Goal: Task Accomplishment & Management: Complete application form

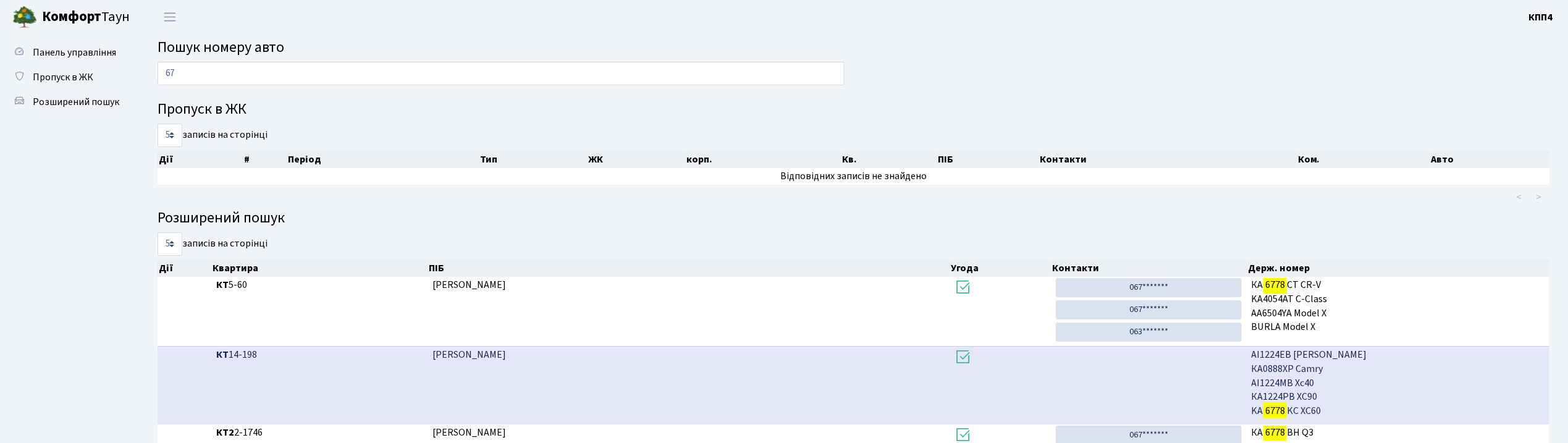
type input "6"
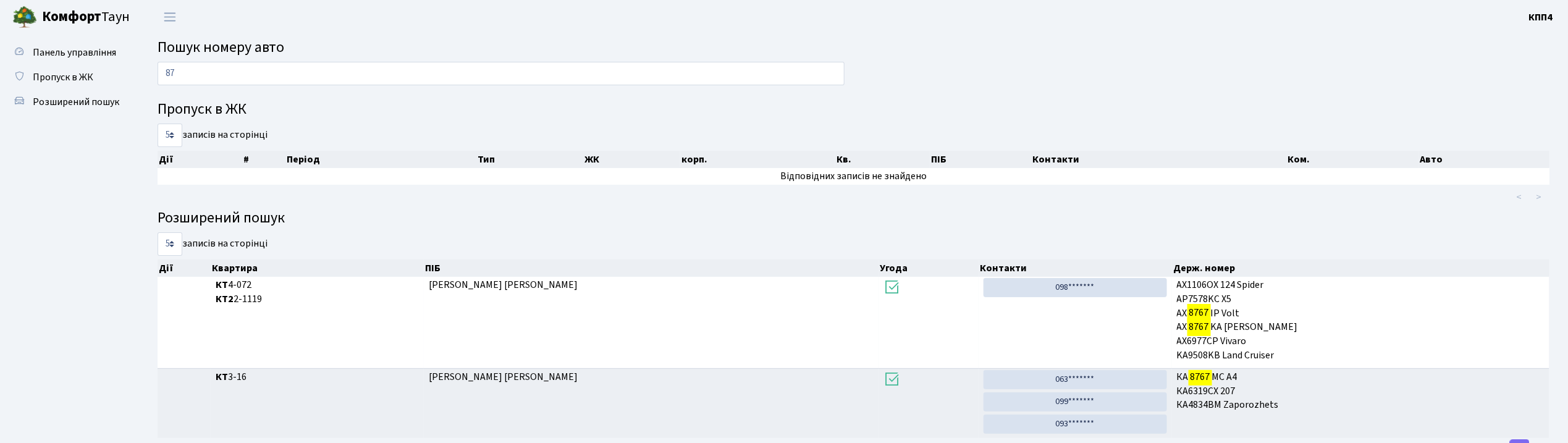
type input "8"
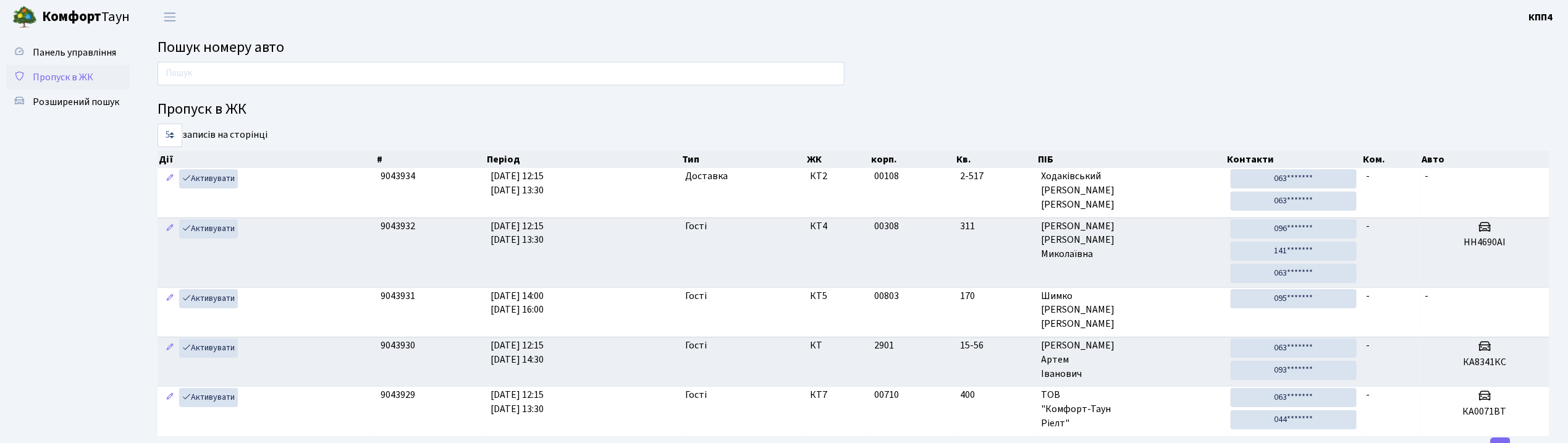
click at [75, 84] on link "Пропуск в ЖК" at bounding box center [68, 77] width 123 height 24
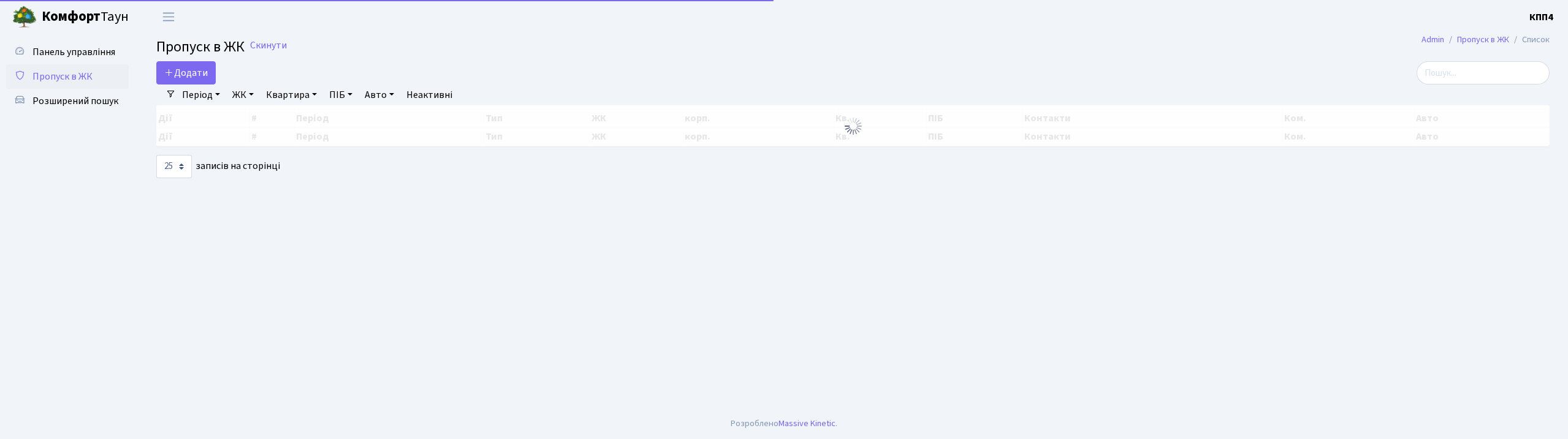
select select "25"
click at [200, 78] on span "Додати" at bounding box center [186, 72] width 43 height 14
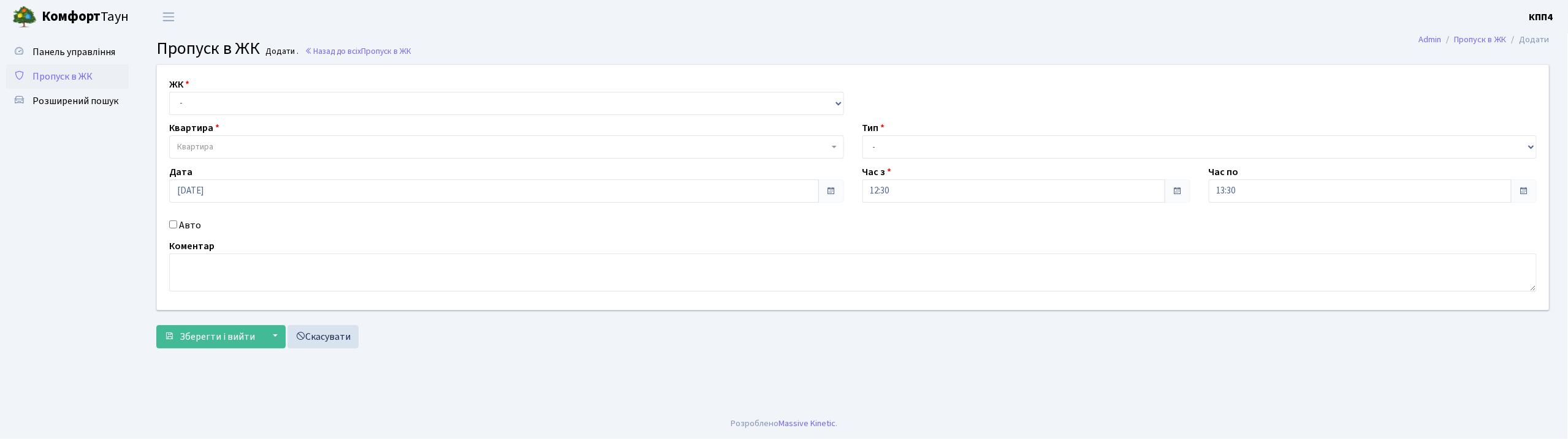
click at [170, 222] on input "Авто" at bounding box center [173, 224] width 8 height 8
checkbox input "true"
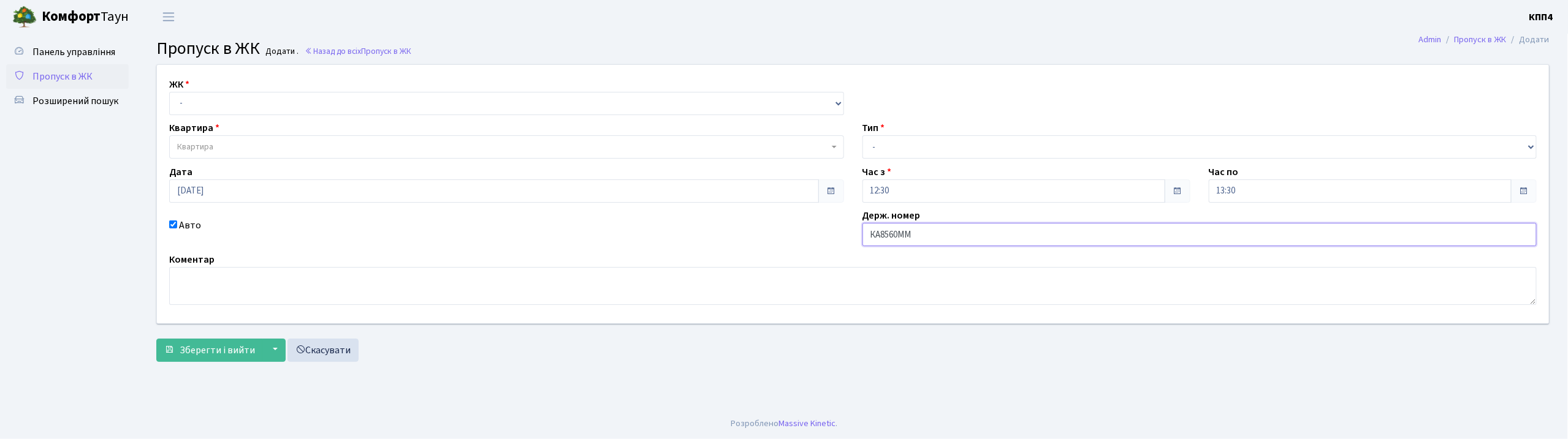
type input "КА8560ММ"
click at [206, 99] on select "- КТ, вул. Регенераторна, 4 КТ2, просп. Соборності, 17 КТ3, вул. Березнева, 16 …" at bounding box center [506, 103] width 675 height 23
select select "271"
click at [169, 92] on select "- КТ, вул. Регенераторна, 4 КТ2, просп. Соборності, 17 КТ3, вул. Березнева, 16 …" at bounding box center [506, 103] width 675 height 23
select select
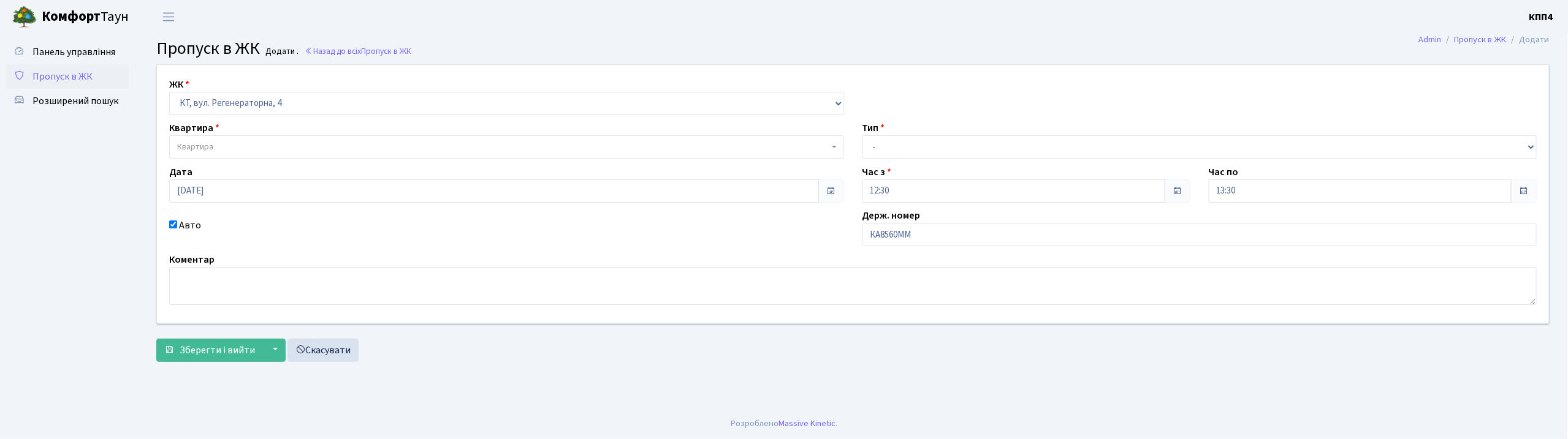
click at [202, 152] on span "Квартира" at bounding box center [195, 146] width 36 height 12
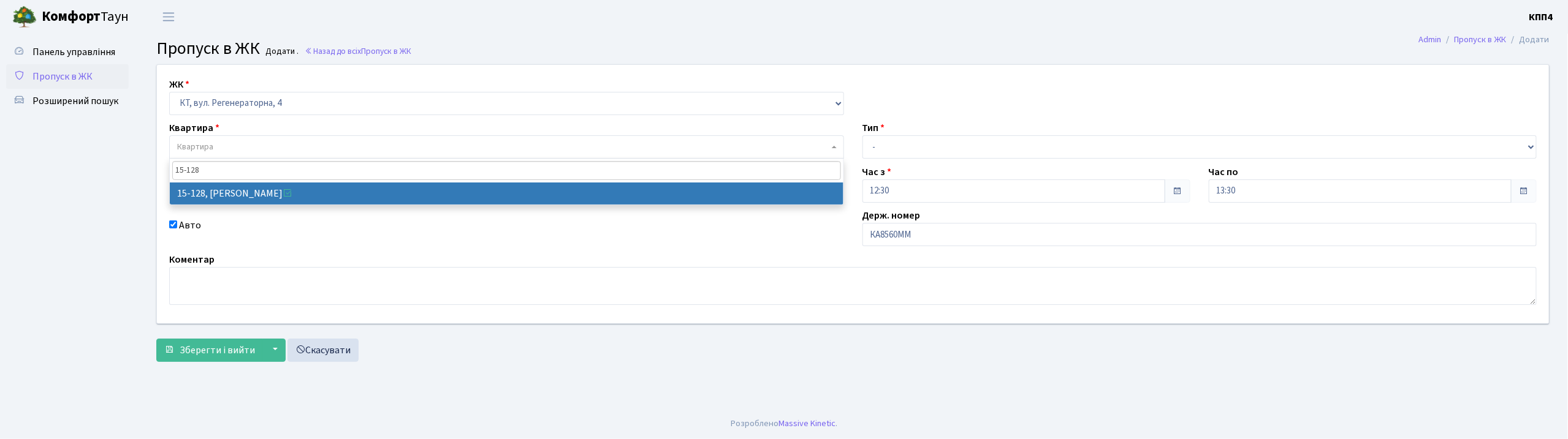
type input "15-128"
select select "8903"
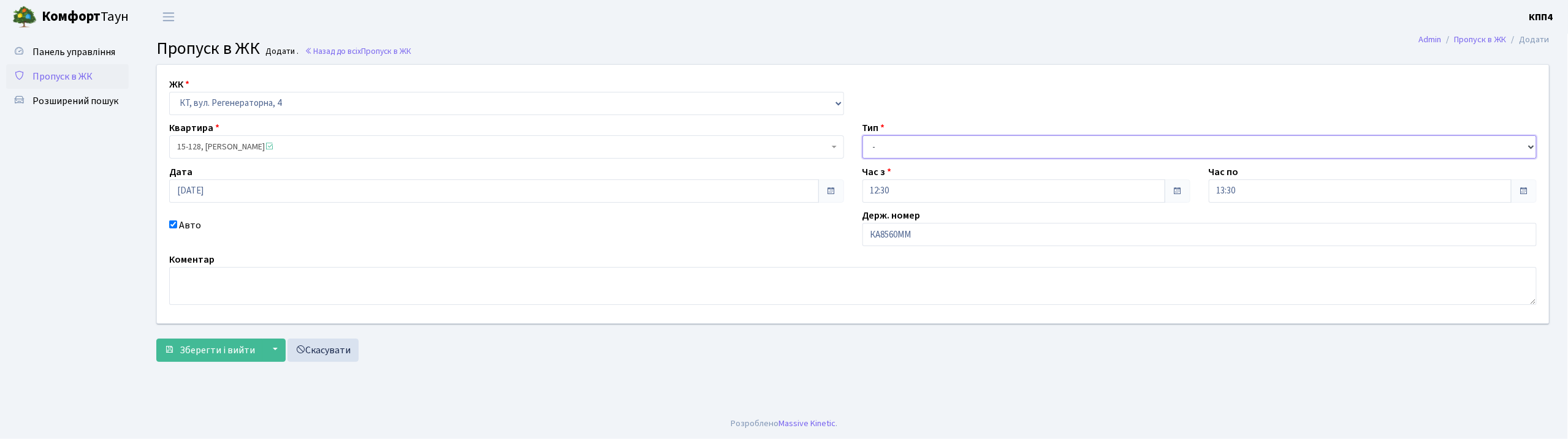
click at [890, 145] on select "- Доставка Таксі Гості Сервіс" at bounding box center [1200, 146] width 675 height 23
select select "2"
click at [863, 135] on select "- Доставка Таксі Гості Сервіс" at bounding box center [1200, 146] width 675 height 23
click at [221, 354] on span "Зберегти і вийти" at bounding box center [217, 350] width 76 height 14
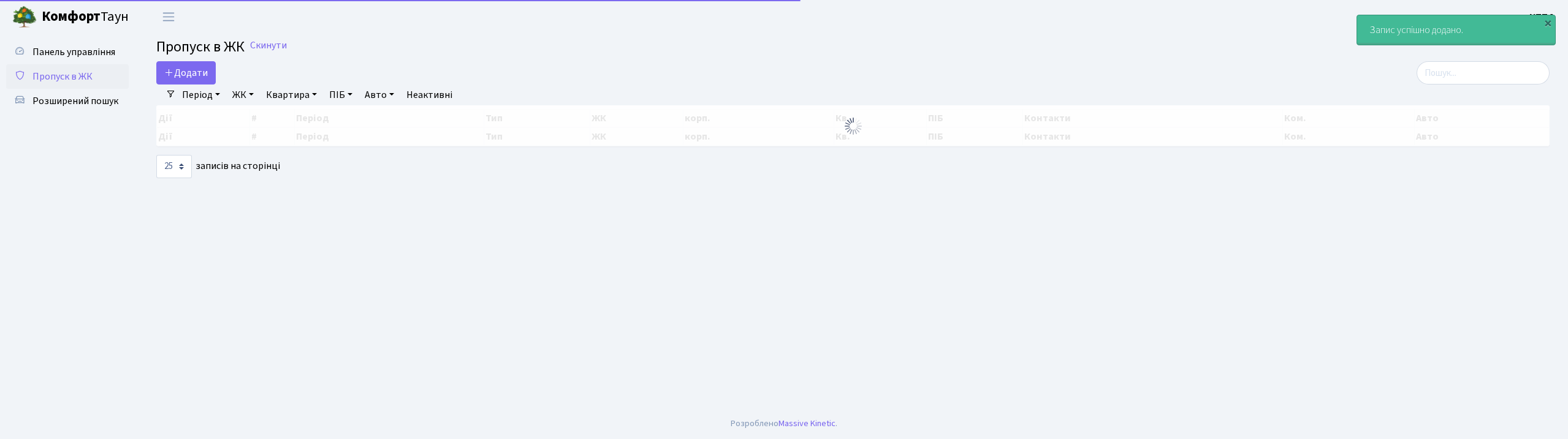
select select "25"
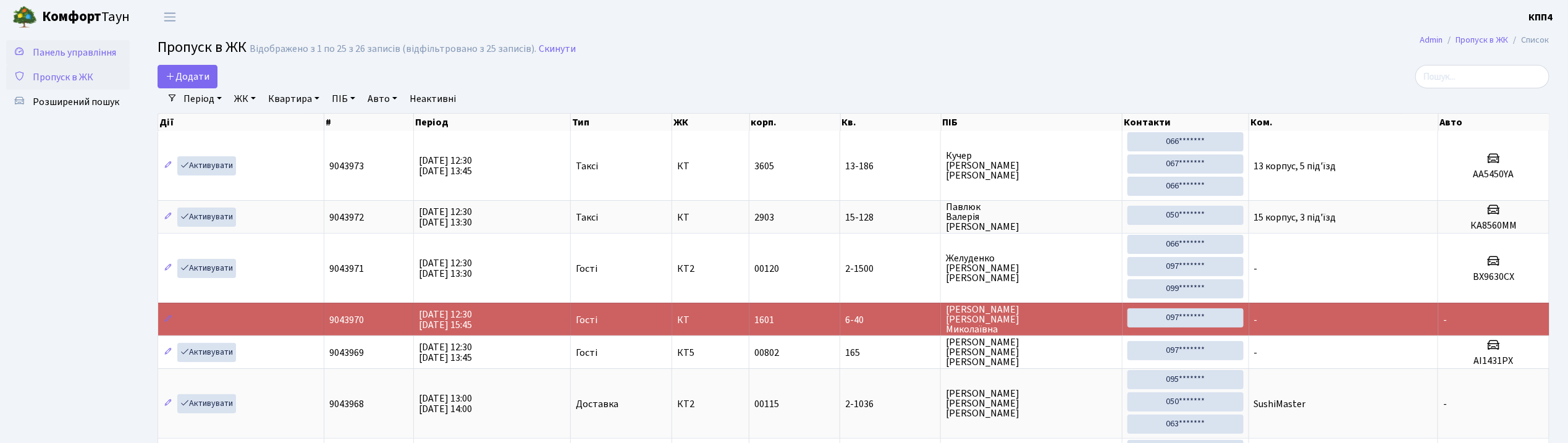
click at [92, 48] on span "Панель управління" at bounding box center [74, 52] width 84 height 14
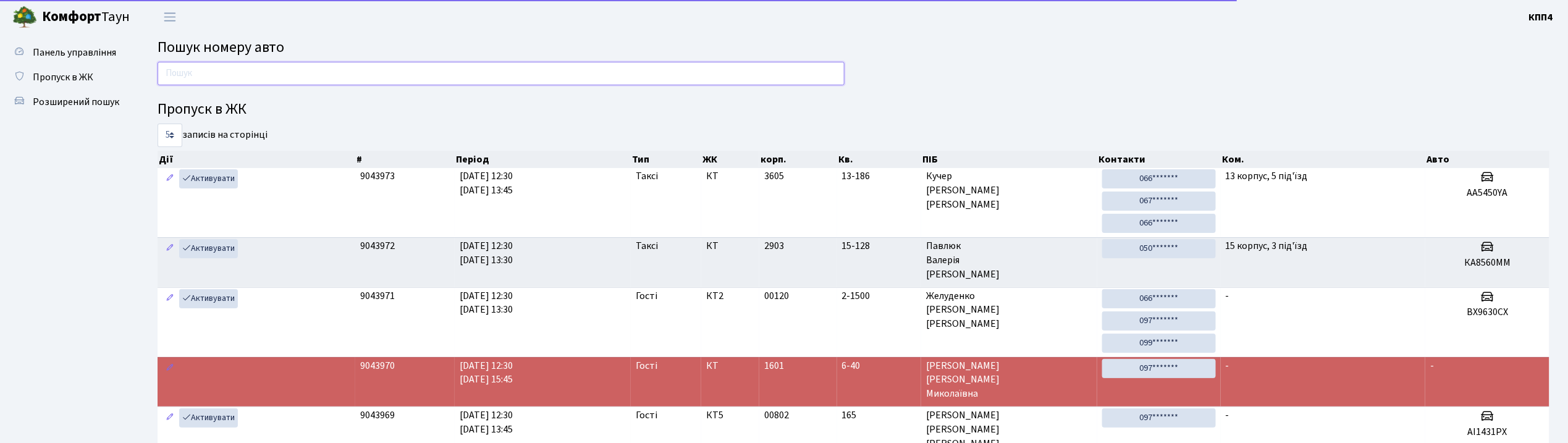
click at [210, 69] on input "text" at bounding box center [500, 73] width 687 height 24
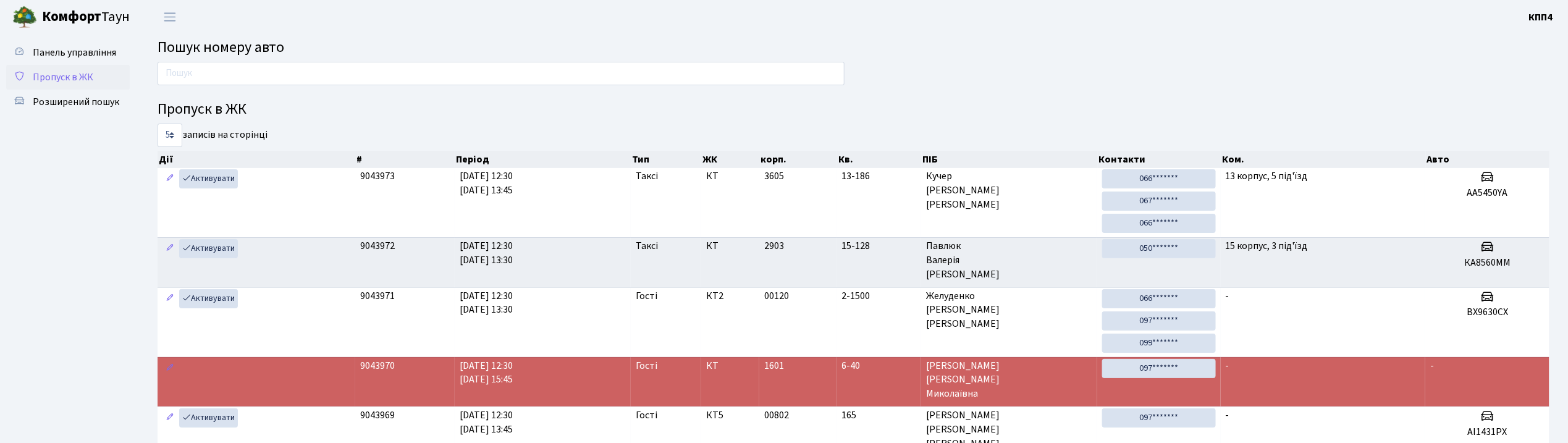
click at [58, 76] on span "Пропуск в ЖК" at bounding box center [62, 77] width 61 height 14
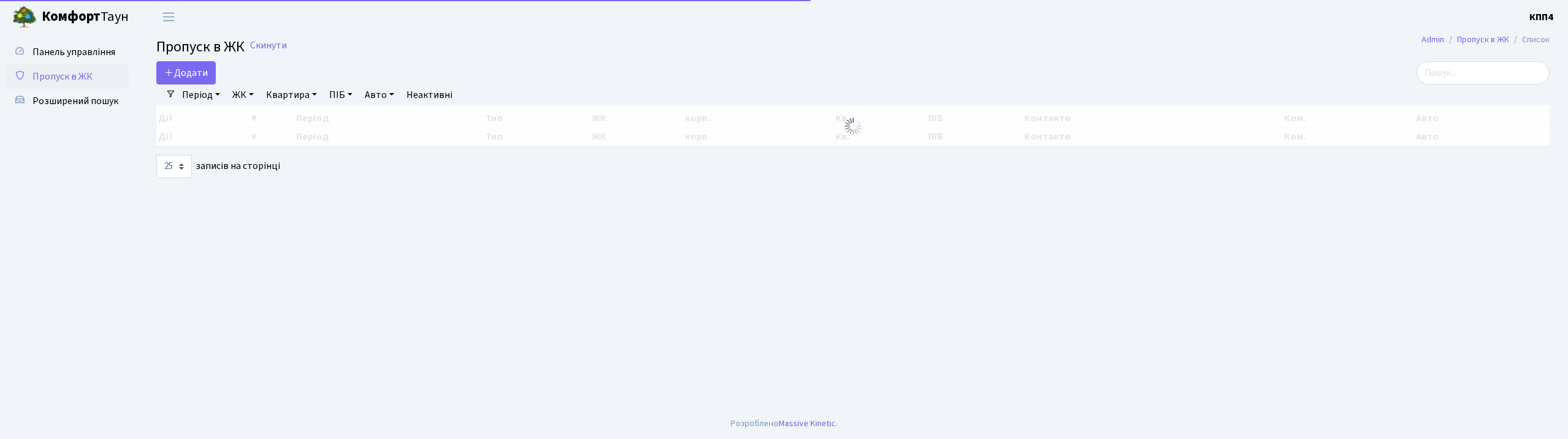
select select "25"
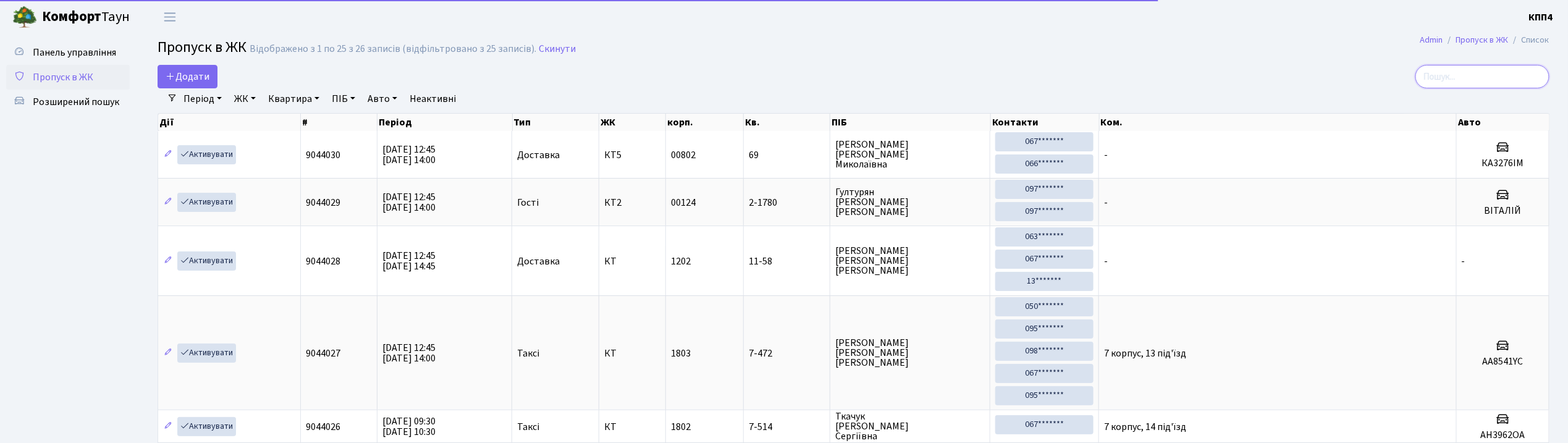
click at [1514, 75] on input "search" at bounding box center [1482, 76] width 134 height 24
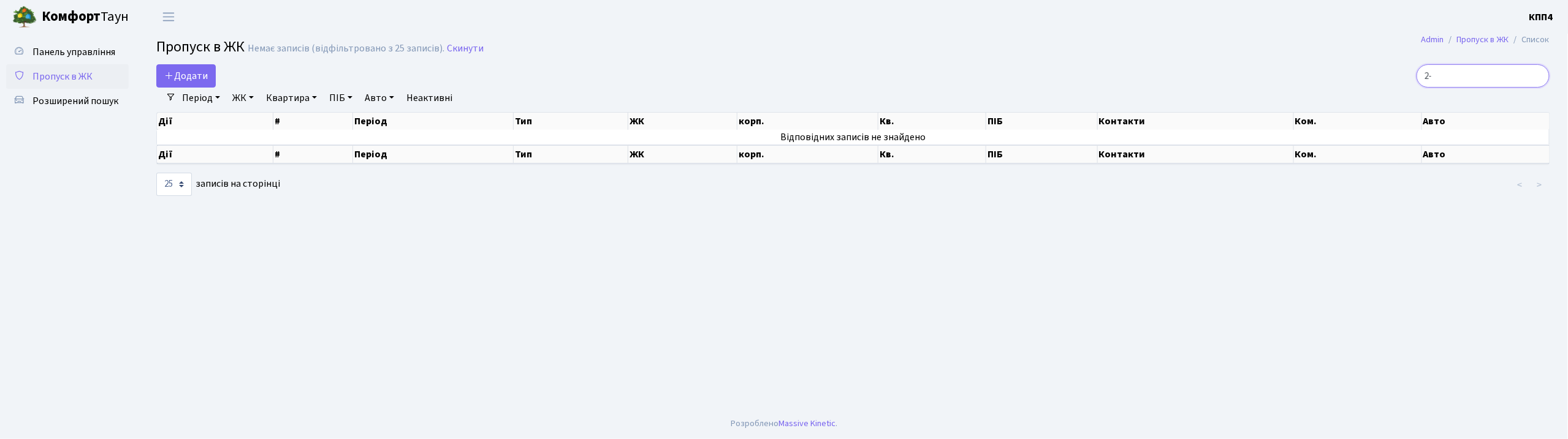
type input "2"
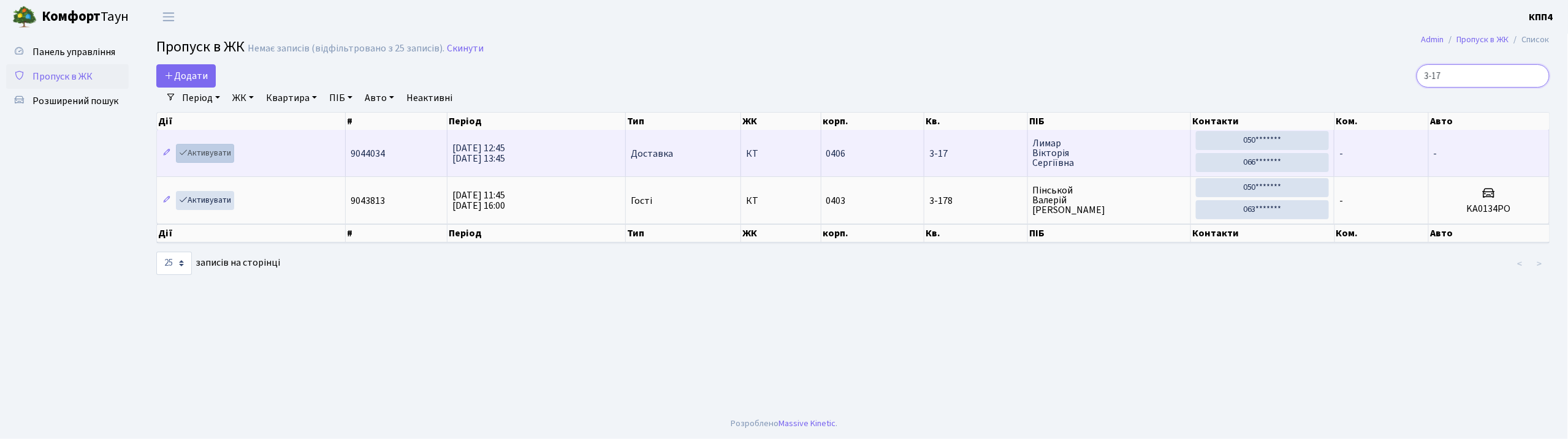
type input "3-17"
click at [204, 153] on link "Активувати" at bounding box center [205, 154] width 58 height 19
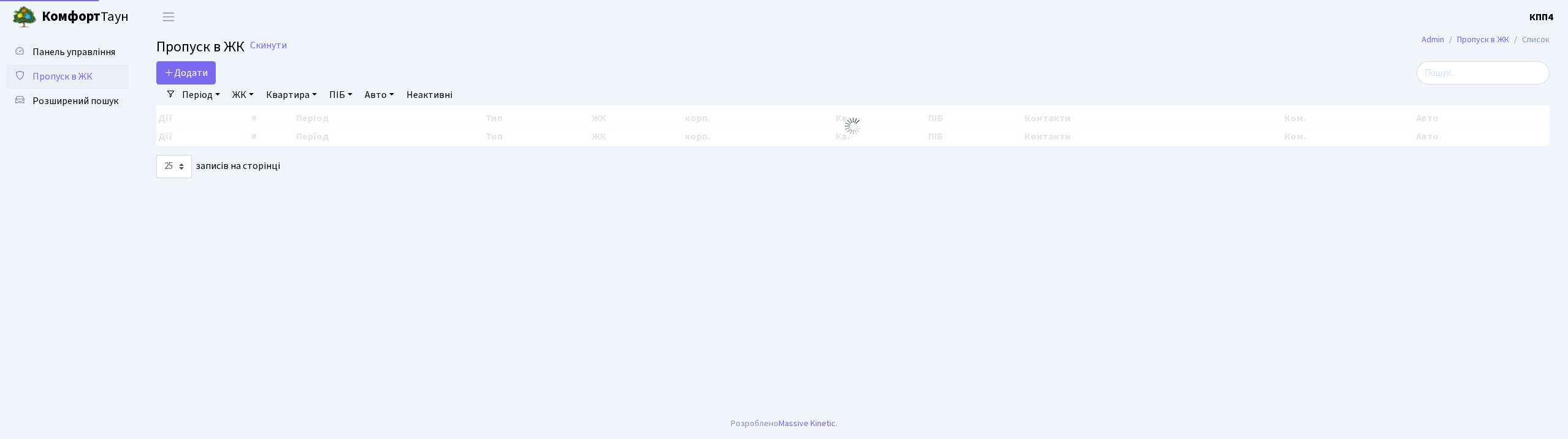
select select "25"
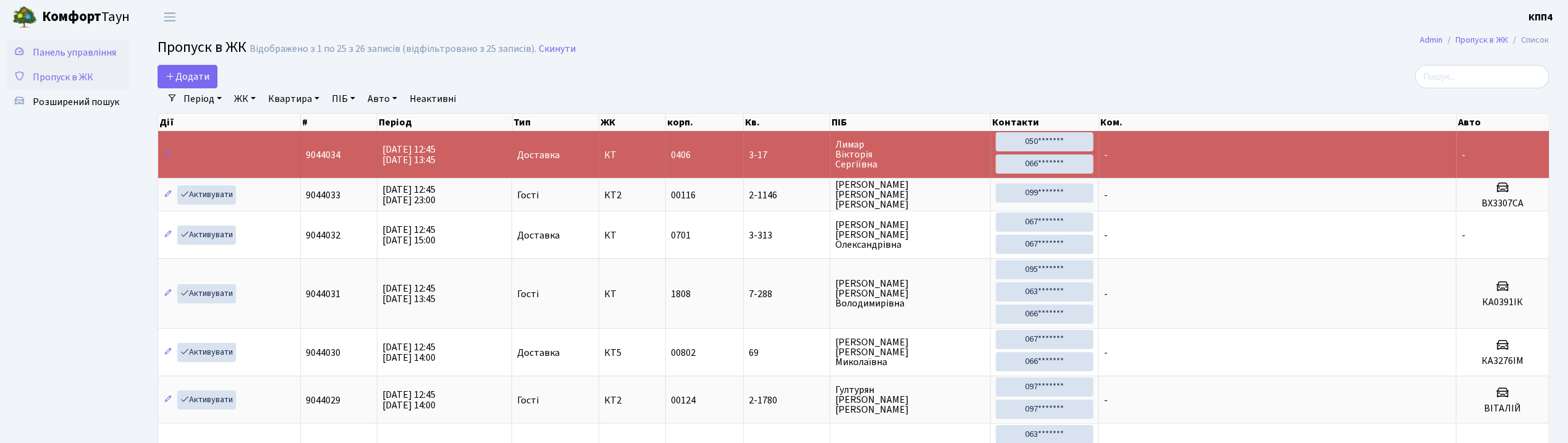
click at [78, 49] on span "Панель управління" at bounding box center [74, 52] width 84 height 14
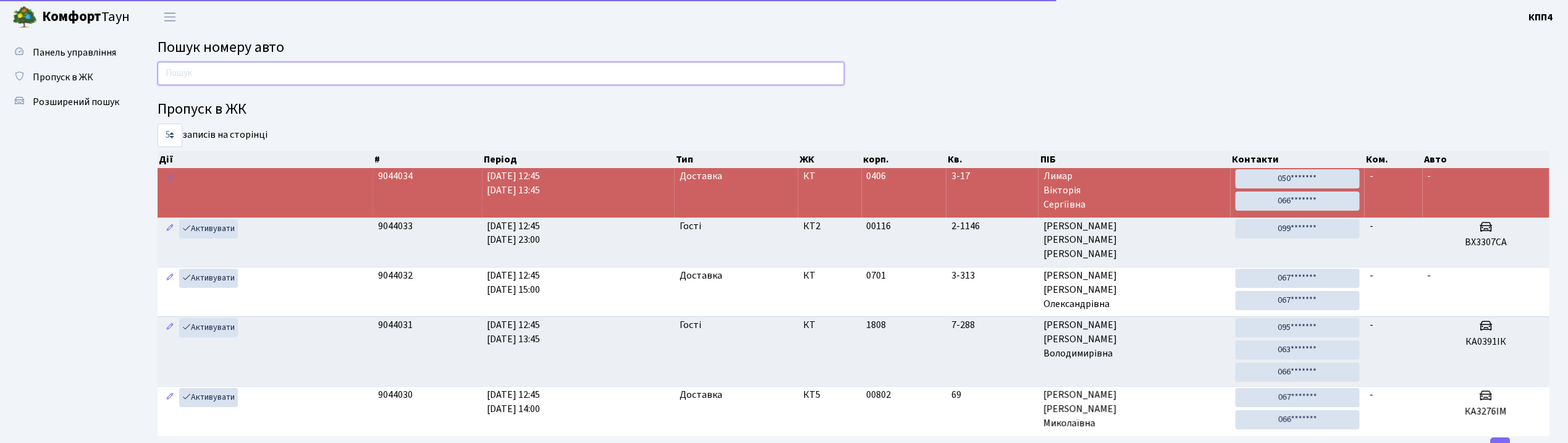
click at [213, 84] on input "text" at bounding box center [500, 73] width 687 height 24
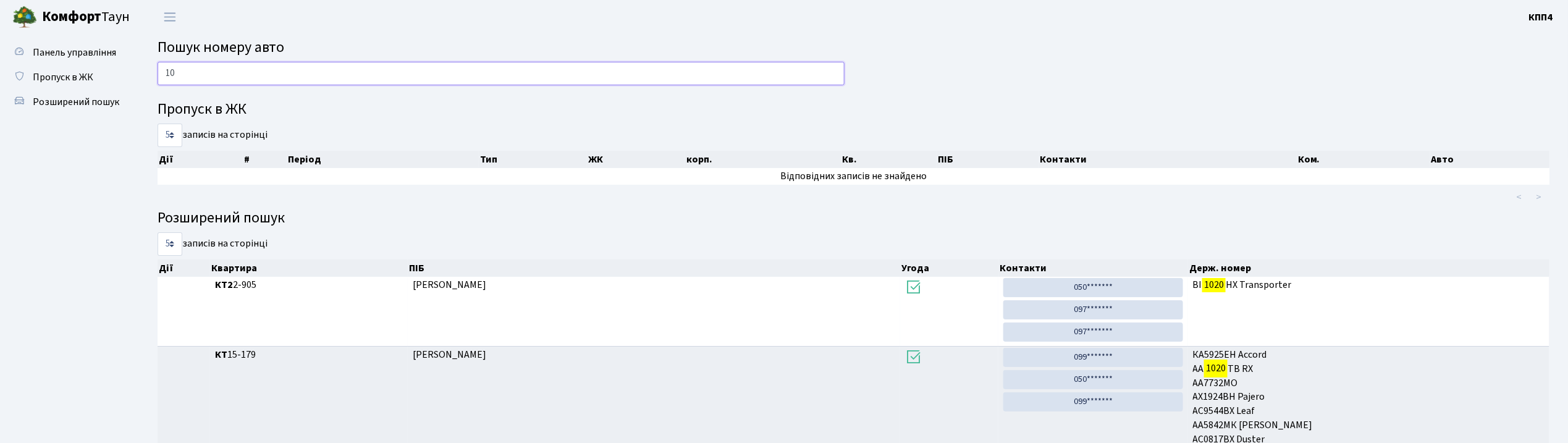
type input "1"
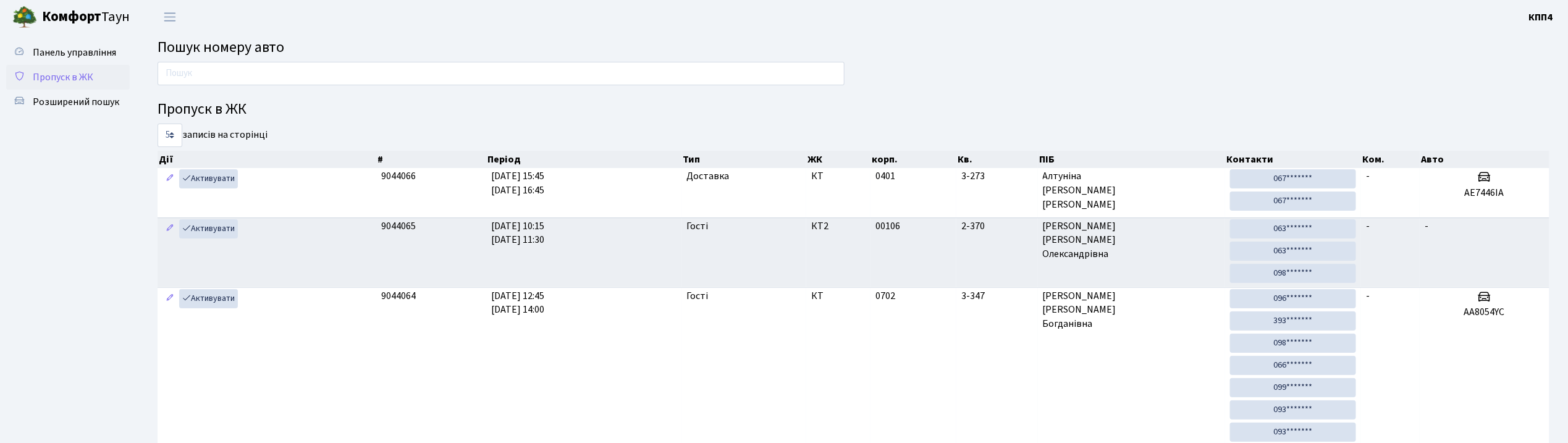
click at [56, 82] on span "Пропуск в ЖК" at bounding box center [62, 77] width 61 height 14
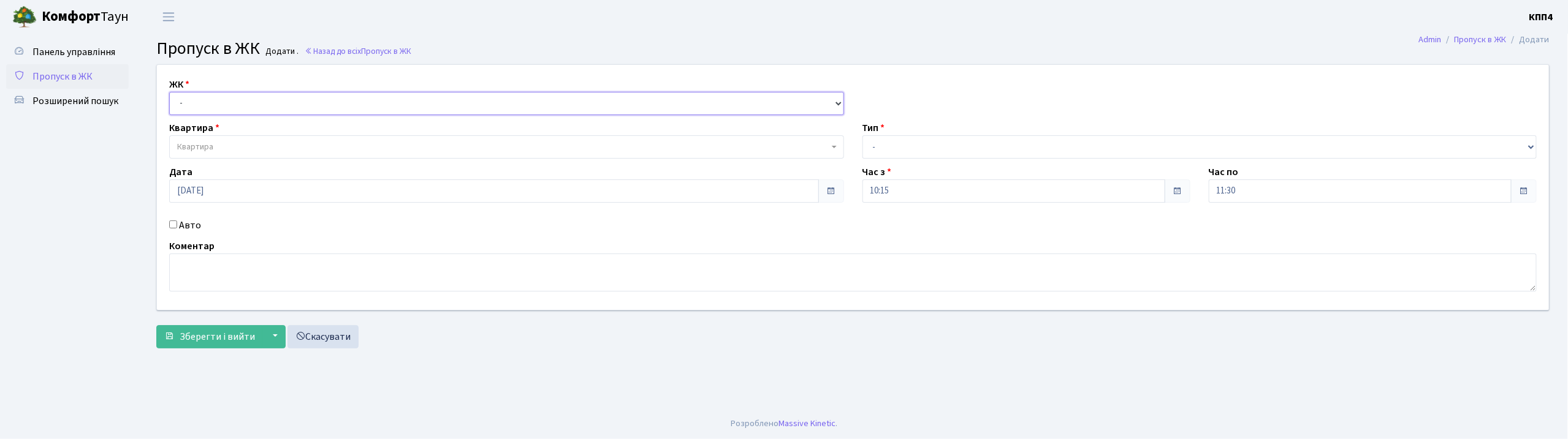
click at [213, 106] on select "- КТ, вул. Регенераторна, 4 КТ2, просп. Соборності, 17 КТ3, вул. Березнева, 16 …" at bounding box center [506, 103] width 675 height 23
select select "295"
click at [169, 92] on select "- КТ, вул. Регенераторна, 4 КТ2, просп. Соборності, 17 КТ3, вул. Березнева, 16 …" at bounding box center [506, 103] width 675 height 23
select select
click at [223, 162] on div "ЖК - КТ, вул. Регенераторна, 4 КТ2, просп. Соборності, 17 КТ3, вул. Березнева, …" at bounding box center [853, 187] width 1410 height 245
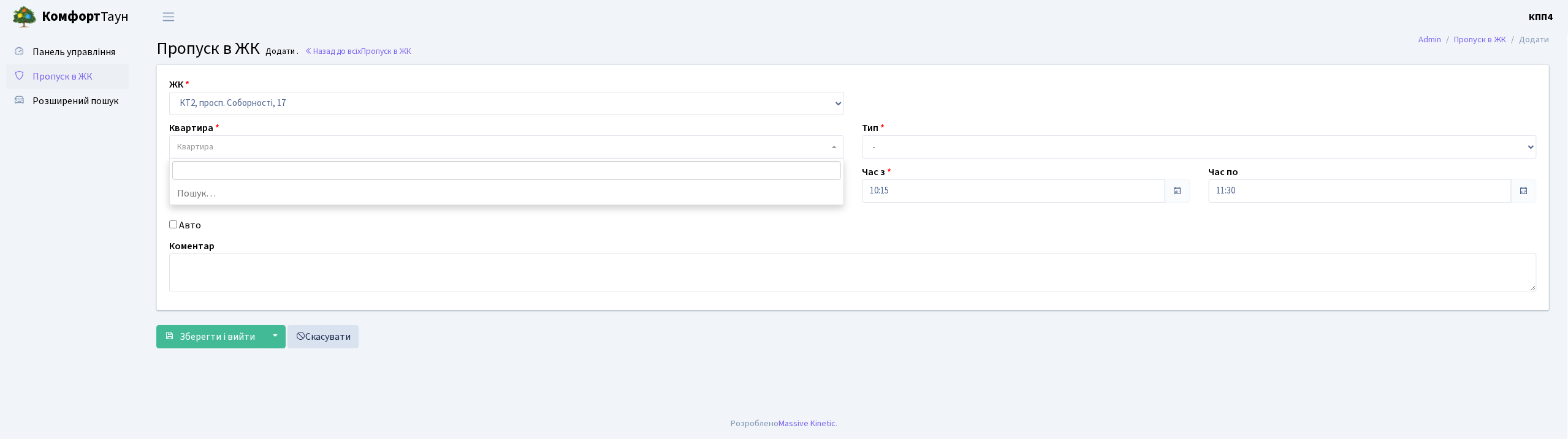
click at [222, 155] on span "Квартира" at bounding box center [506, 146] width 675 height 23
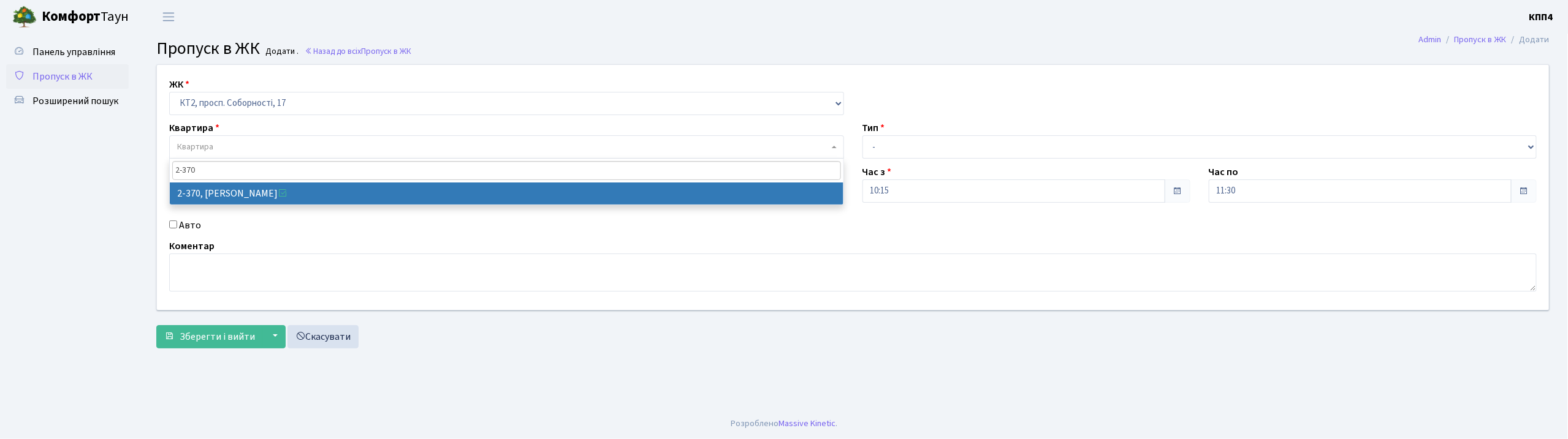
type input "2-370"
select select "15422"
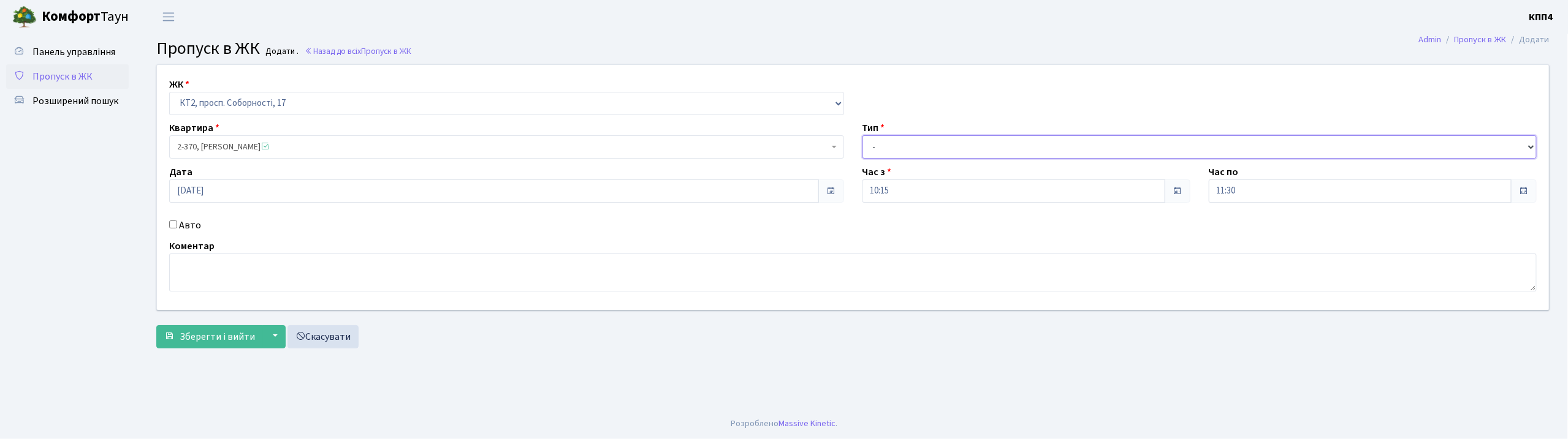
click at [911, 148] on select "- Доставка Таксі Гості Сервіс" at bounding box center [1200, 146] width 675 height 23
select select "3"
click at [863, 135] on select "- Доставка Таксі Гості Сервіс" at bounding box center [1200, 146] width 675 height 23
click at [226, 344] on button "Зберегти і вийти" at bounding box center [209, 336] width 107 height 23
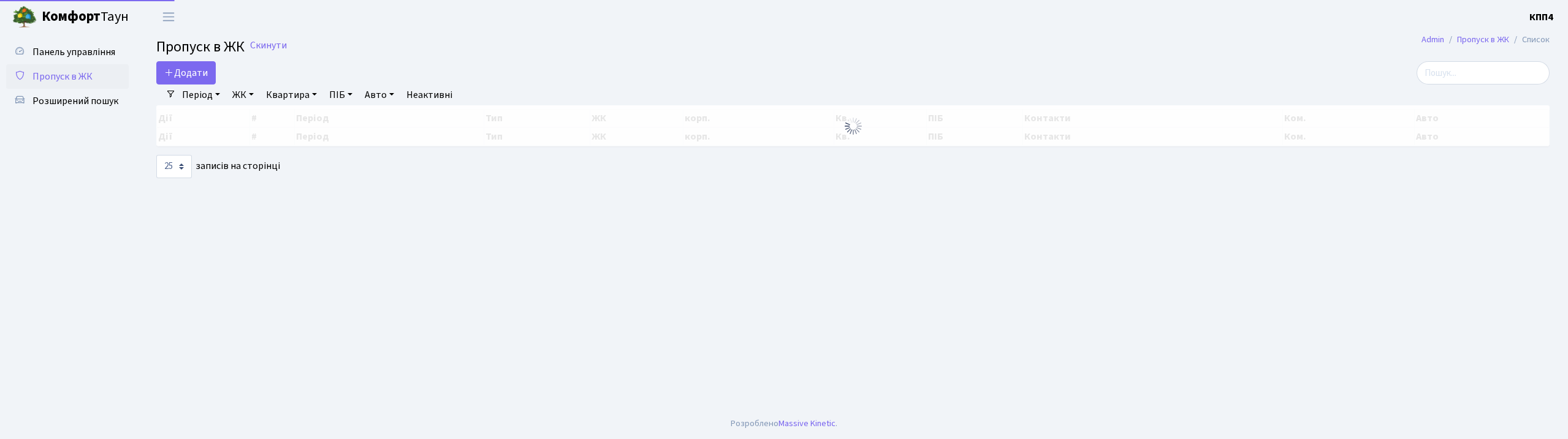
select select "25"
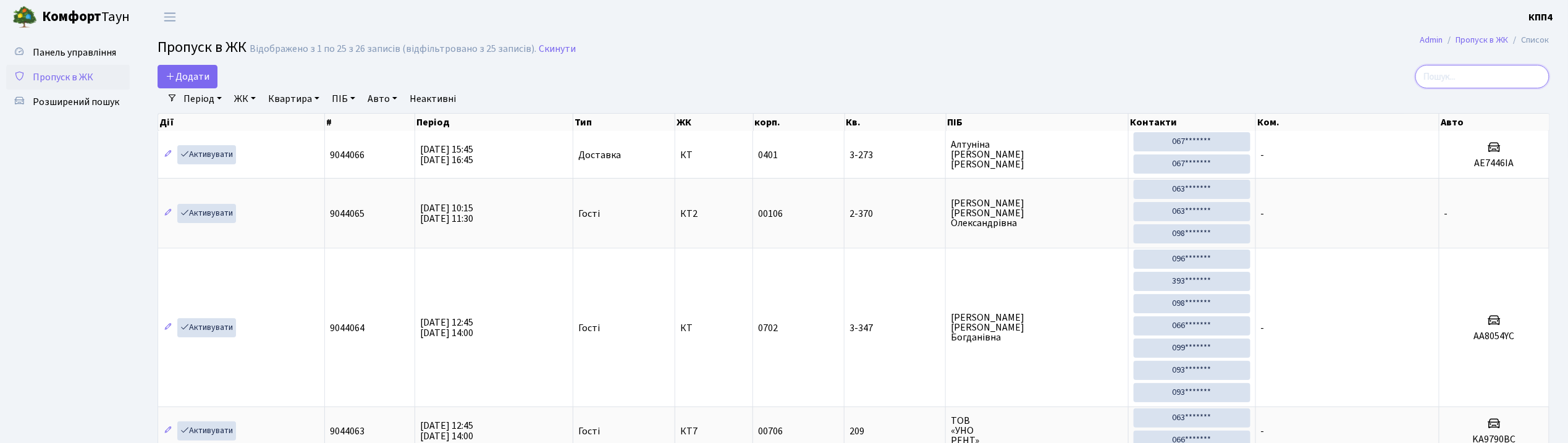
click at [1493, 71] on input "search" at bounding box center [1482, 76] width 134 height 24
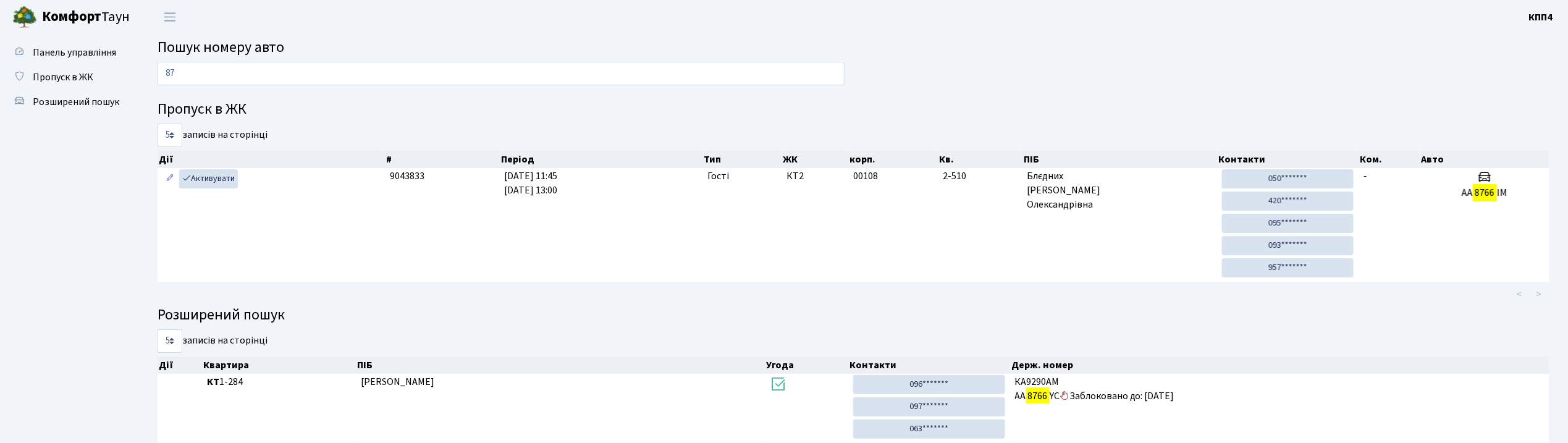
type input "8"
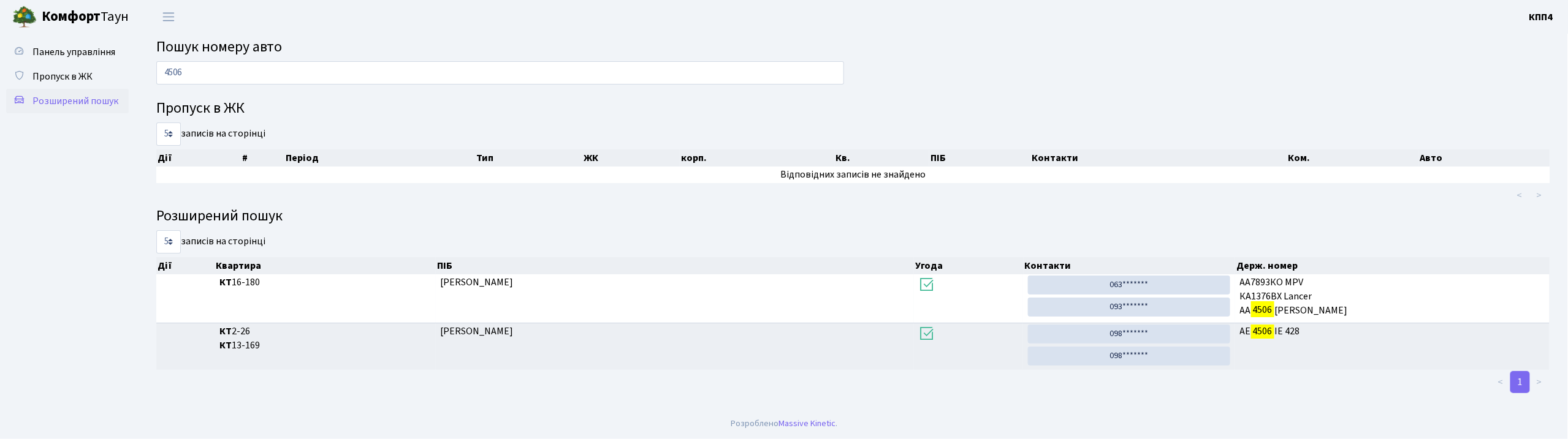
type input "4506"
click at [69, 110] on link "Розширений пошук" at bounding box center [68, 101] width 122 height 24
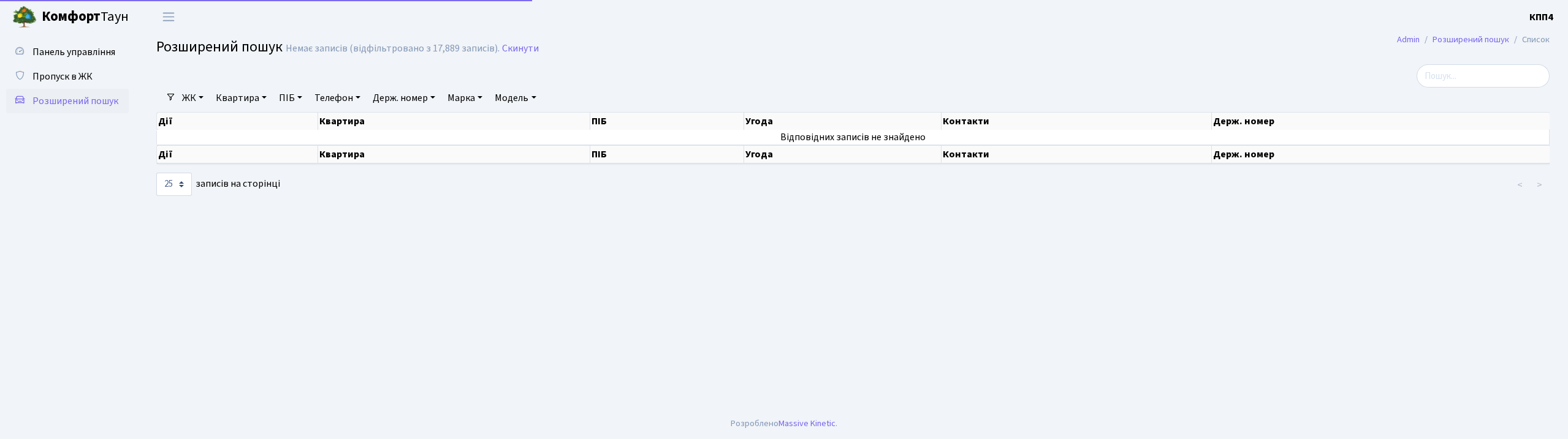
select select "25"
click at [405, 103] on link "Держ. номер" at bounding box center [404, 98] width 72 height 21
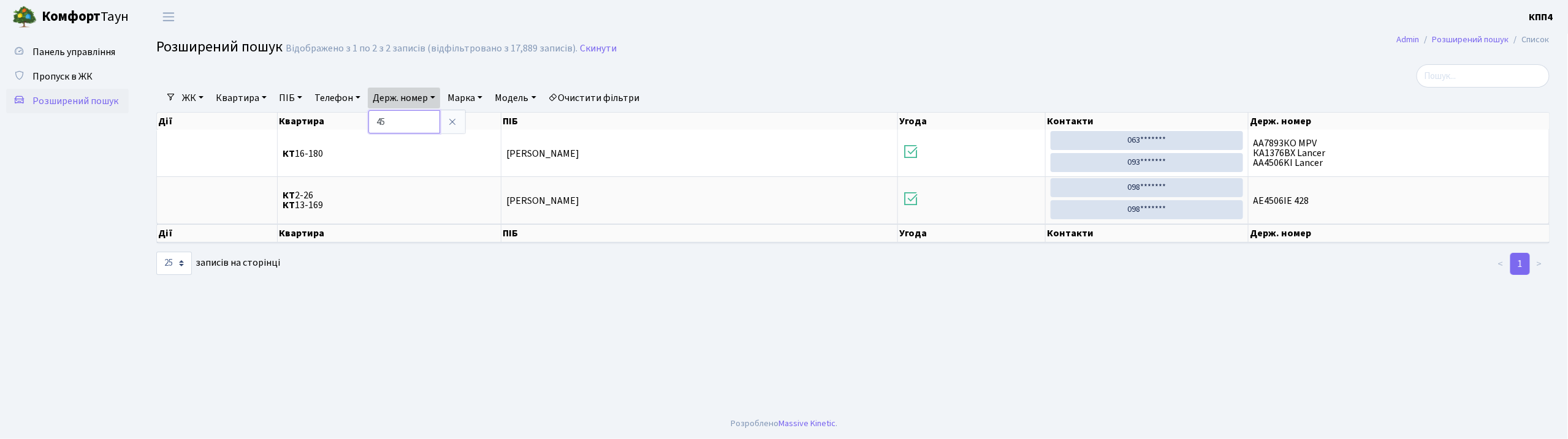
type input "4"
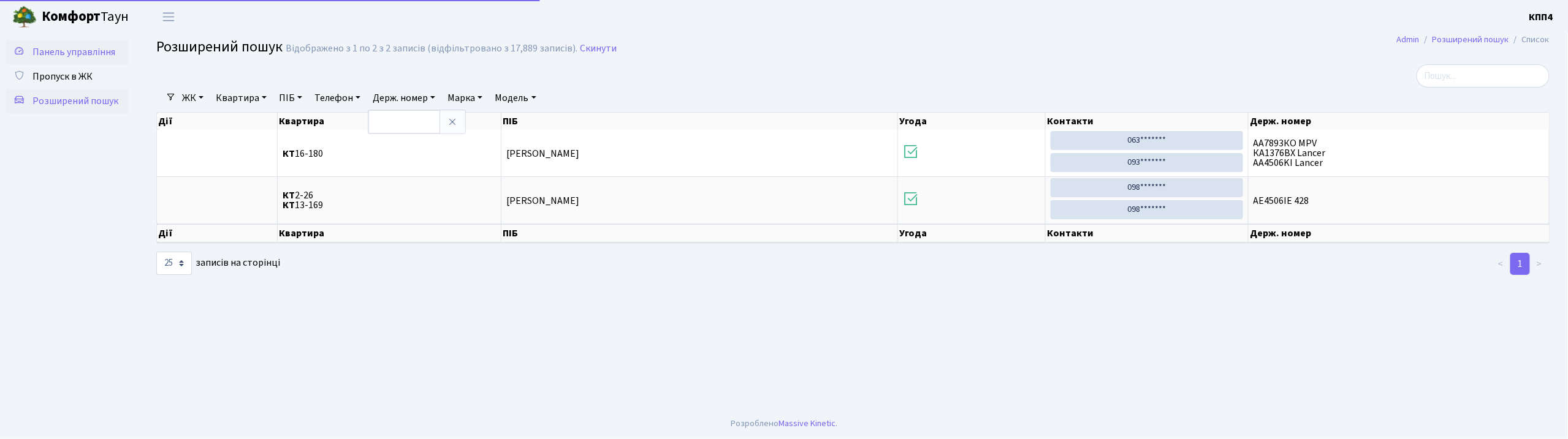
click at [104, 47] on span "Панель управління" at bounding box center [73, 51] width 83 height 14
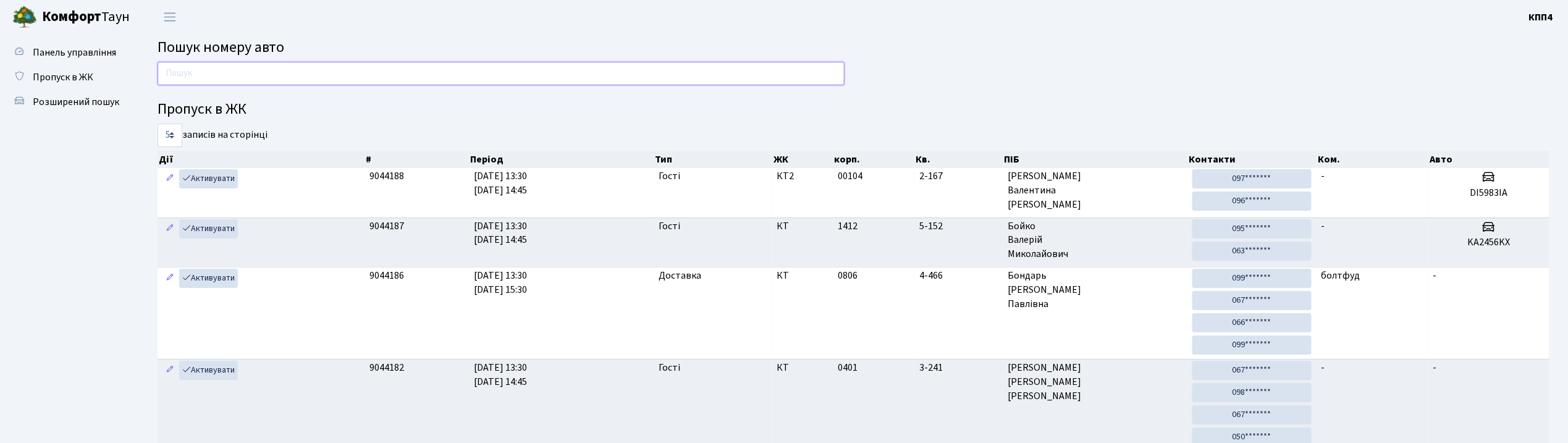
click at [187, 75] on input "text" at bounding box center [500, 73] width 687 height 24
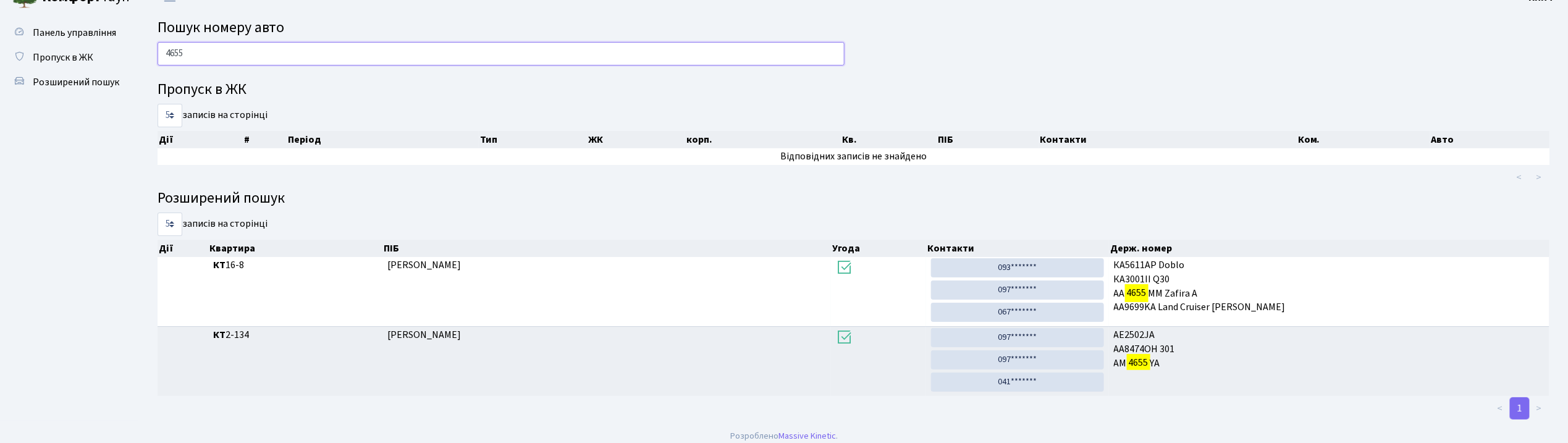
scroll to position [30, 0]
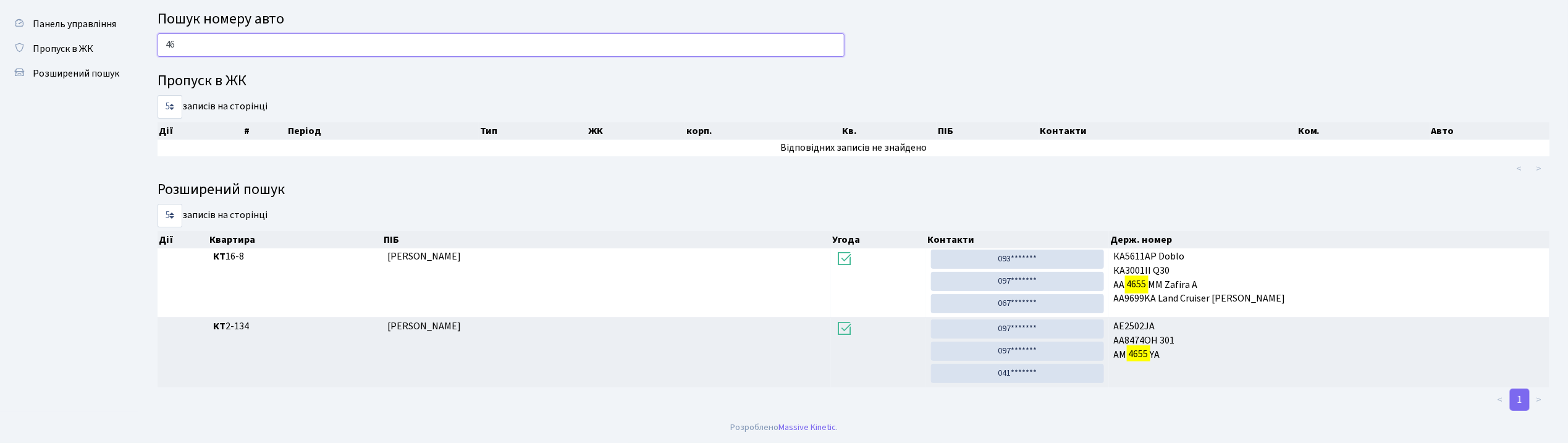
type input "4"
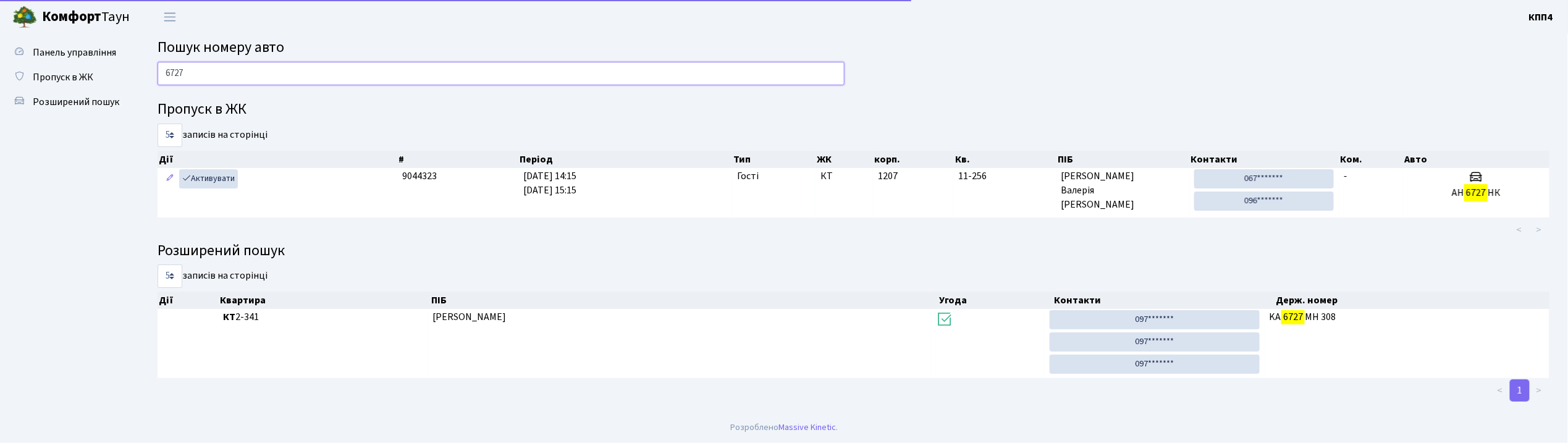
scroll to position [0, 0]
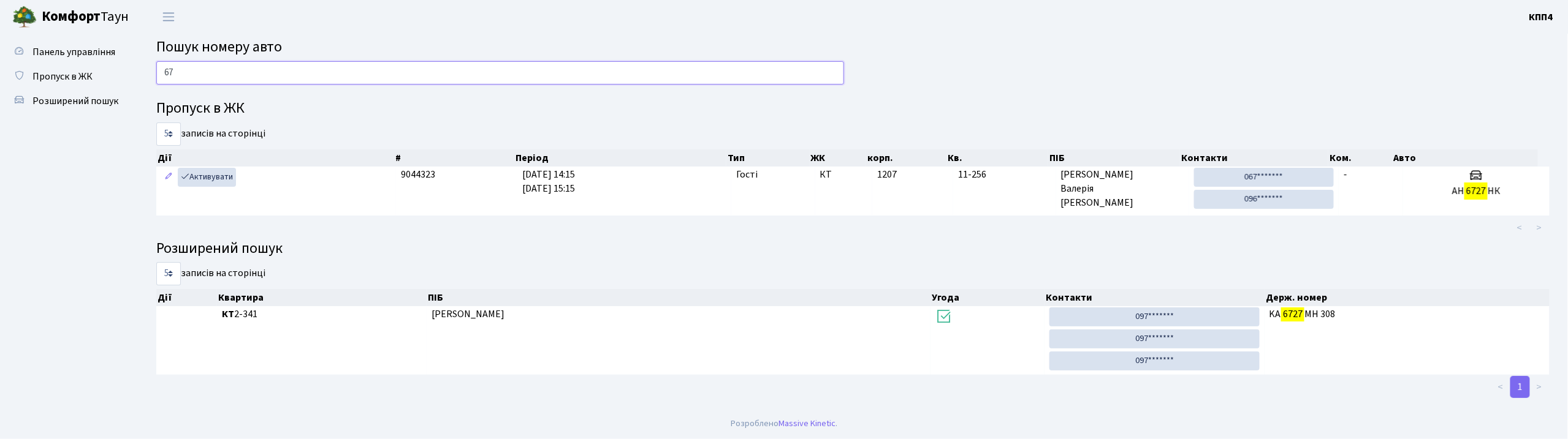
type input "6"
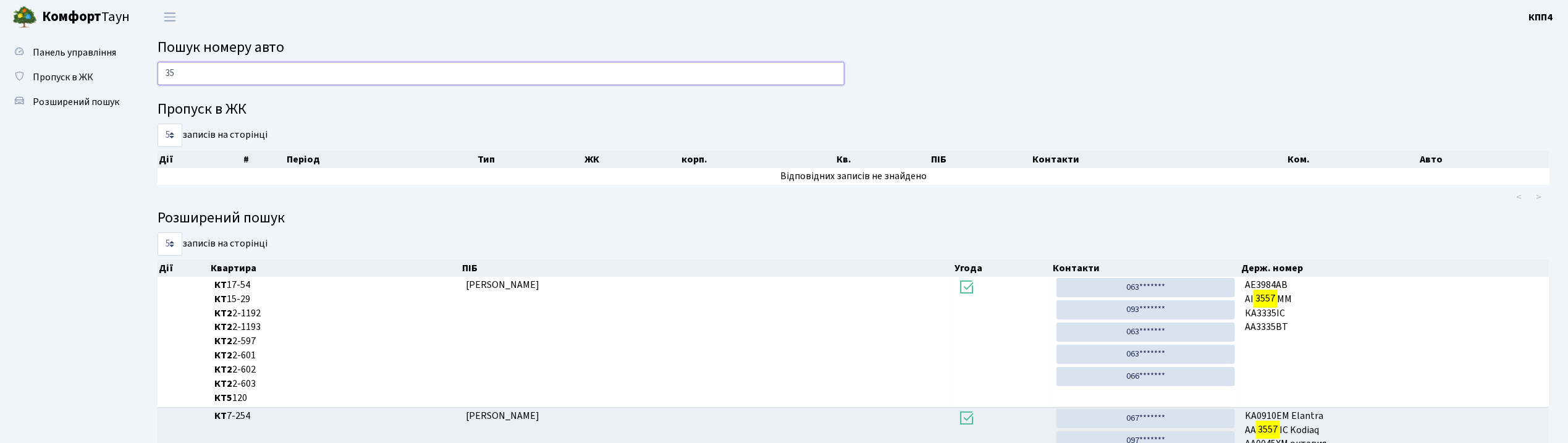
type input "3"
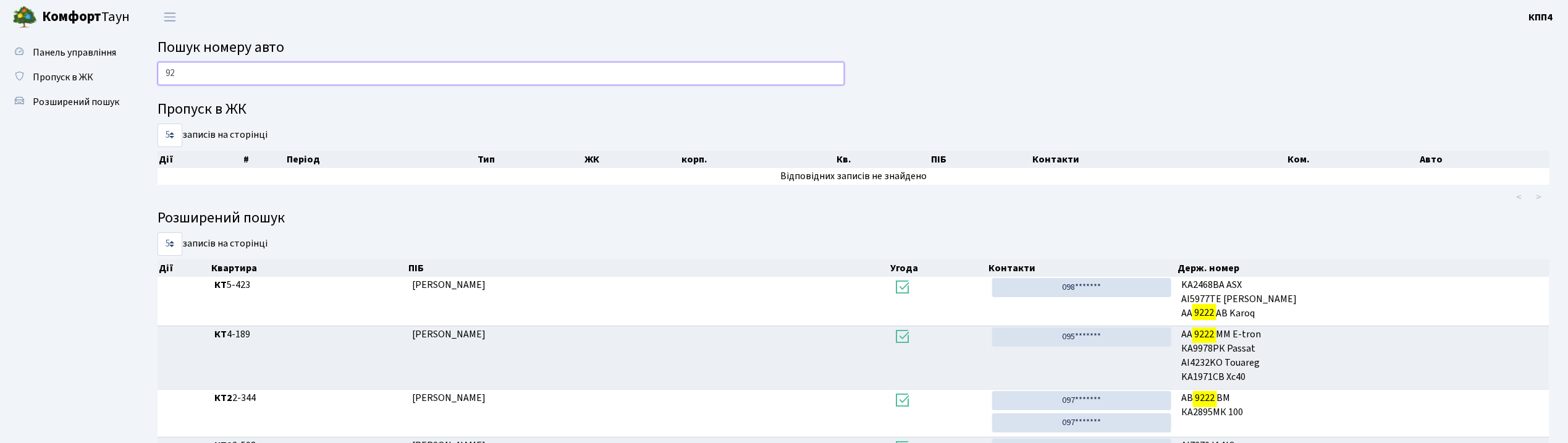
type input "9"
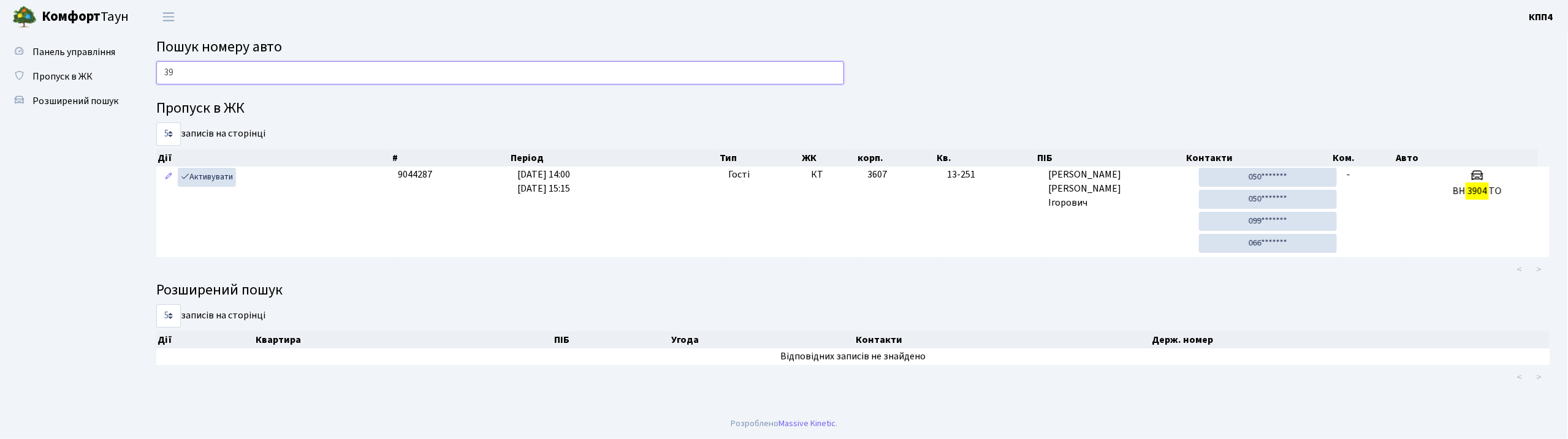
type input "3"
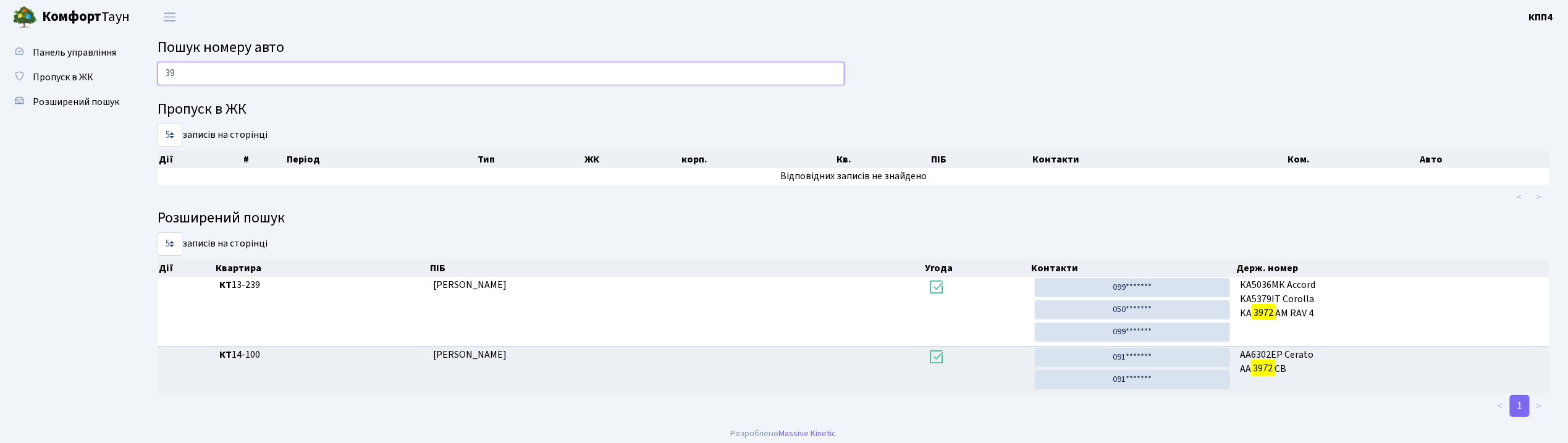
type input "3"
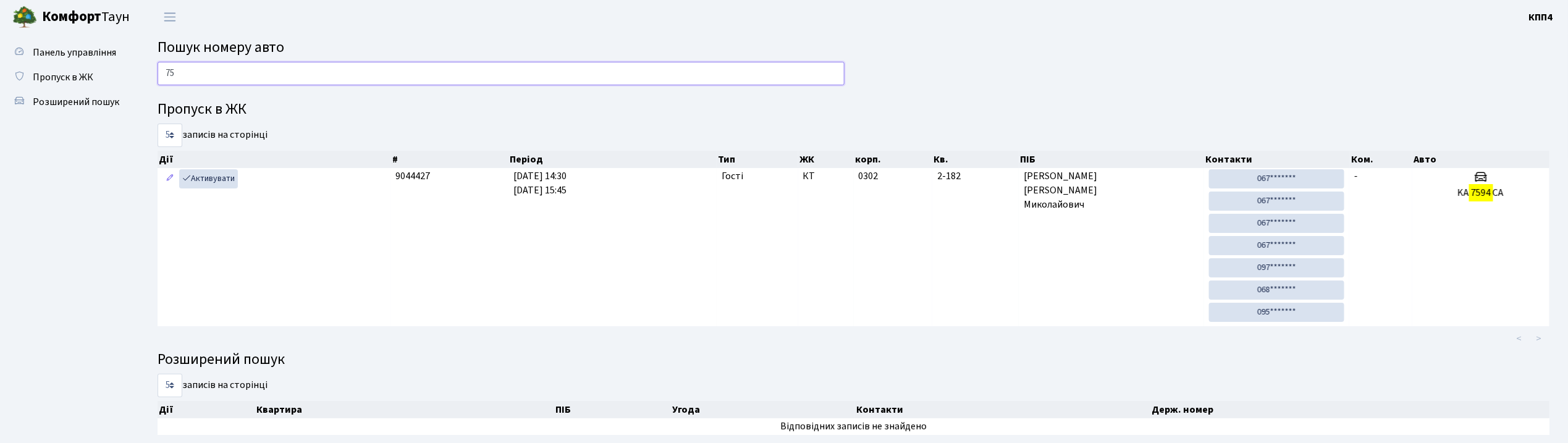
type input "7"
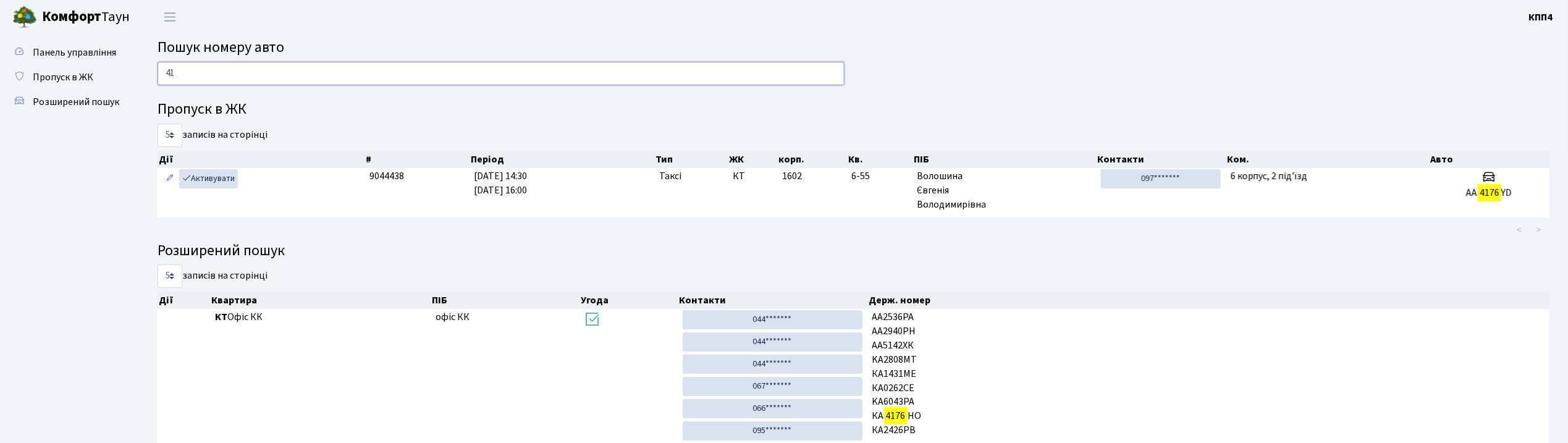
type input "4"
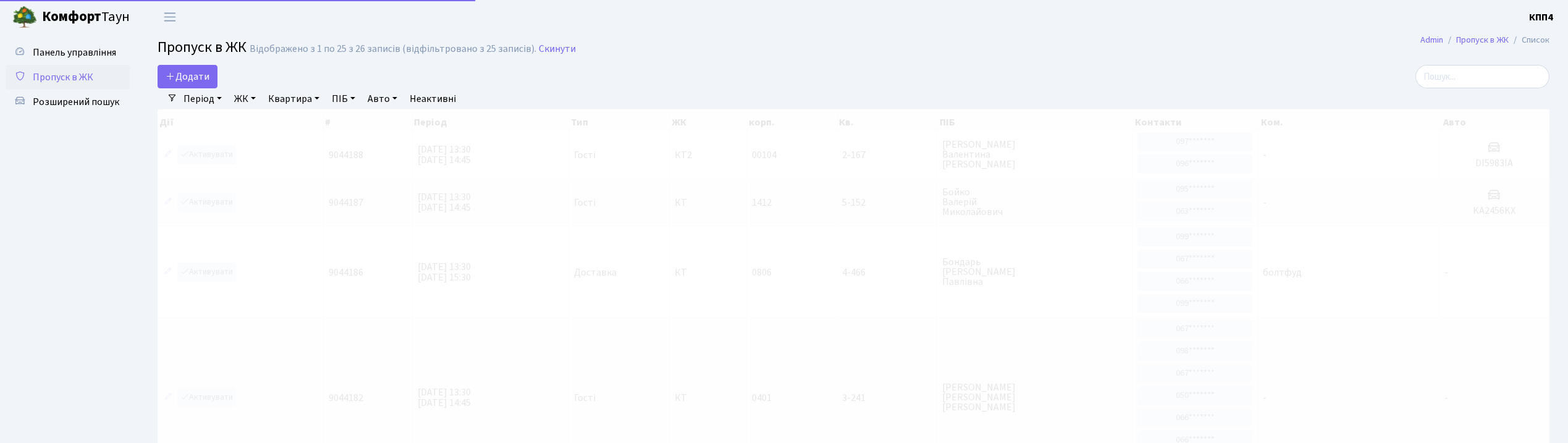
select select "25"
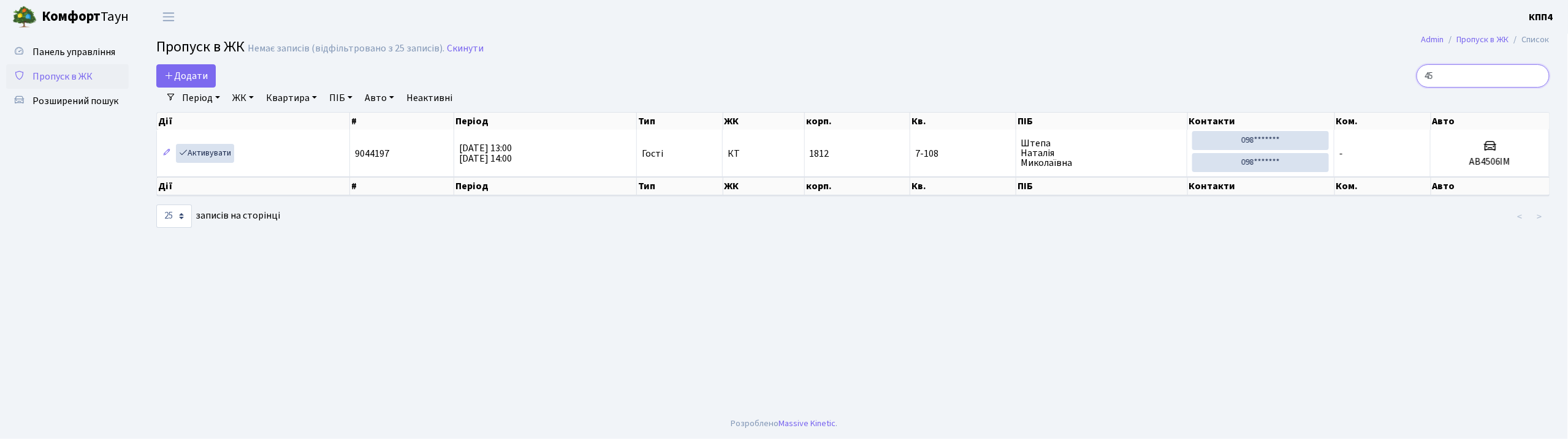
type input "4"
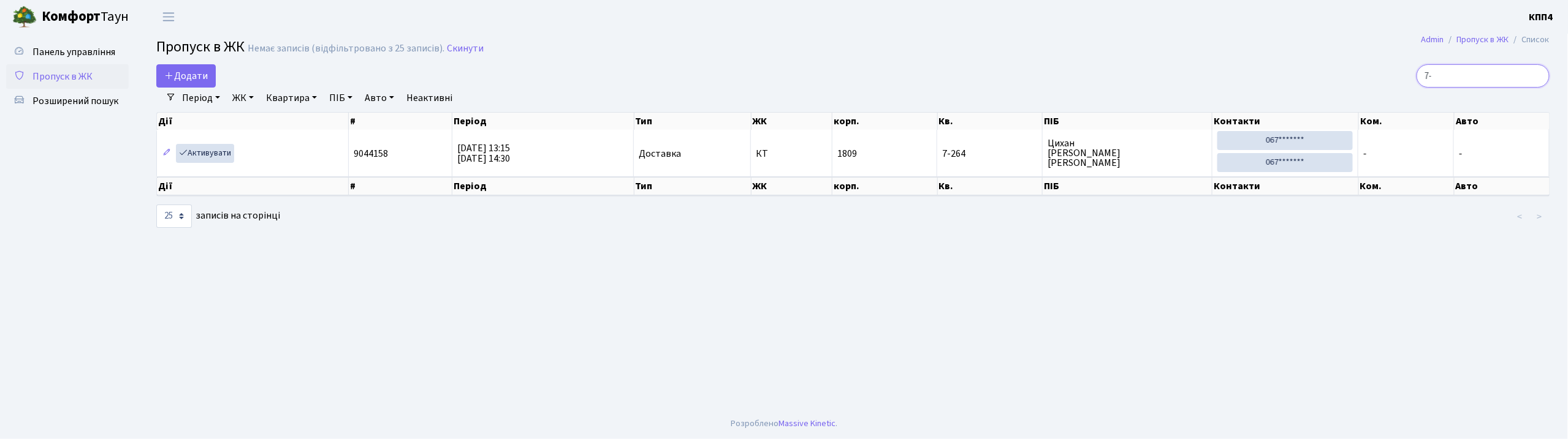
type input "7"
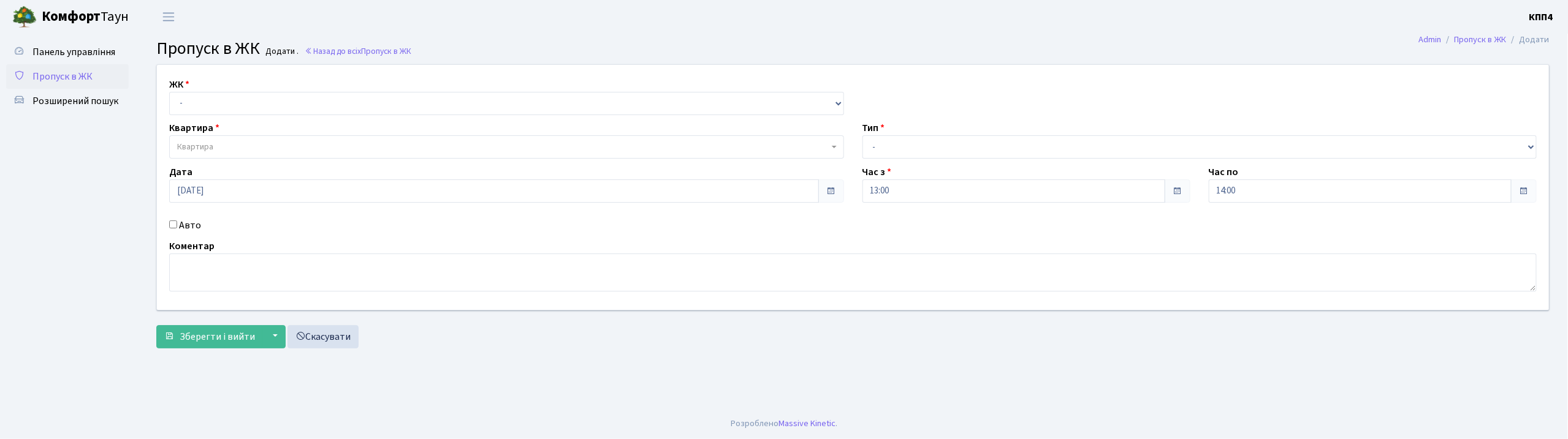
click at [183, 91] on label "ЖК" at bounding box center [179, 84] width 20 height 14
click at [185, 96] on select "- КТ, вул. Регенераторна, 4 КТ2, просп. [STREET_ADDRESS] [STREET_ADDRESS] [PERS…" at bounding box center [506, 103] width 675 height 23
select select "271"
click at [169, 92] on select "- КТ, вул. Регенераторна, 4 КТ2, просп. [STREET_ADDRESS] [STREET_ADDRESS] [PERS…" at bounding box center [506, 103] width 675 height 23
select select
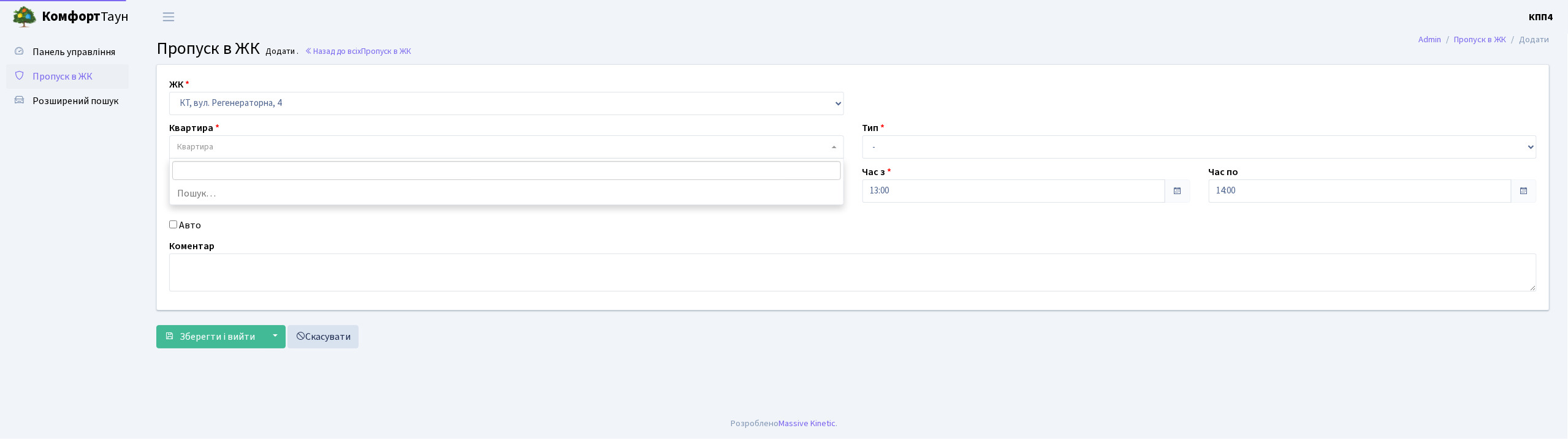
click at [194, 145] on span "Квартира" at bounding box center [195, 146] width 36 height 12
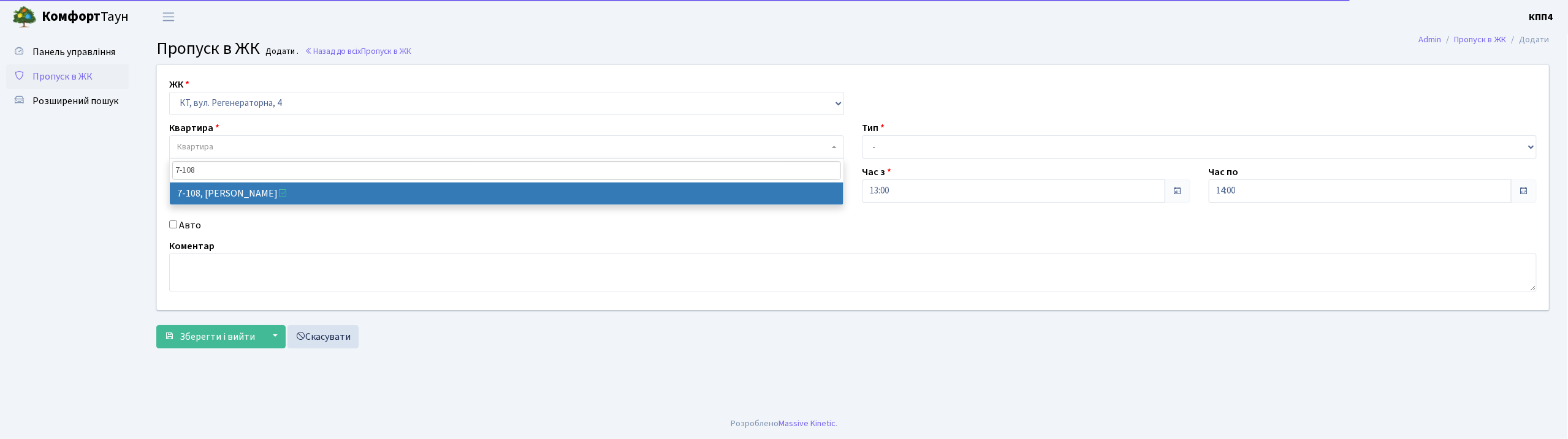
type input "7-108"
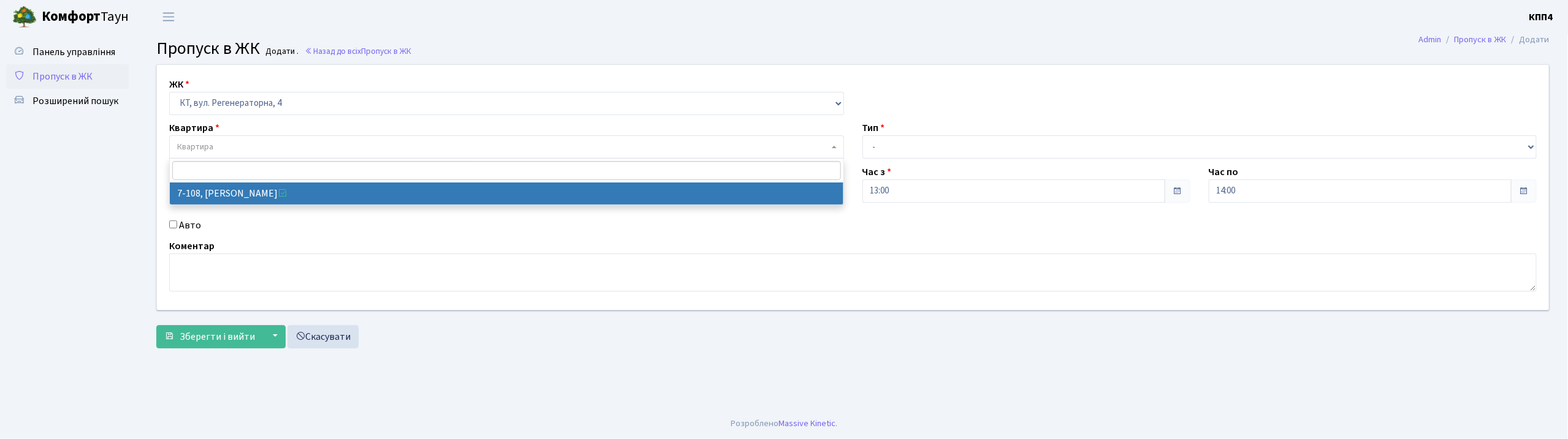
select select "5029"
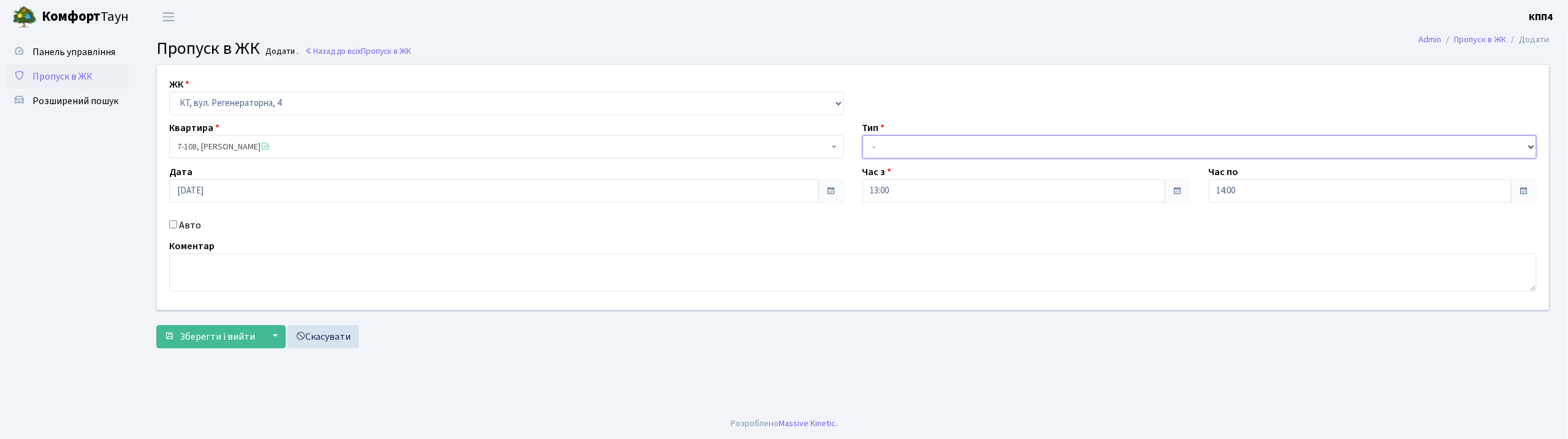
click at [914, 148] on select "- Доставка Таксі Гості Сервіс" at bounding box center [1200, 146] width 675 height 23
select select "3"
click at [863, 135] on select "- Доставка Таксі Гості Сервіс" at bounding box center [1200, 146] width 675 height 23
click at [171, 224] on input "Авто" at bounding box center [173, 224] width 8 height 8
checkbox input "true"
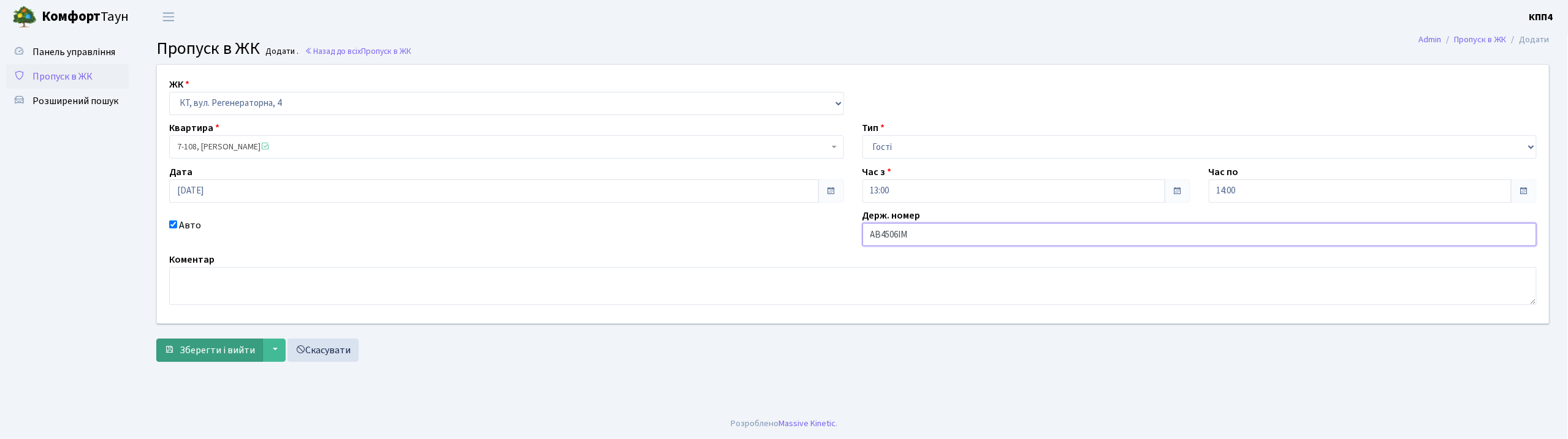
type input "АВ4506ІМ"
click at [225, 355] on span "Зберегти і вийти" at bounding box center [217, 350] width 76 height 14
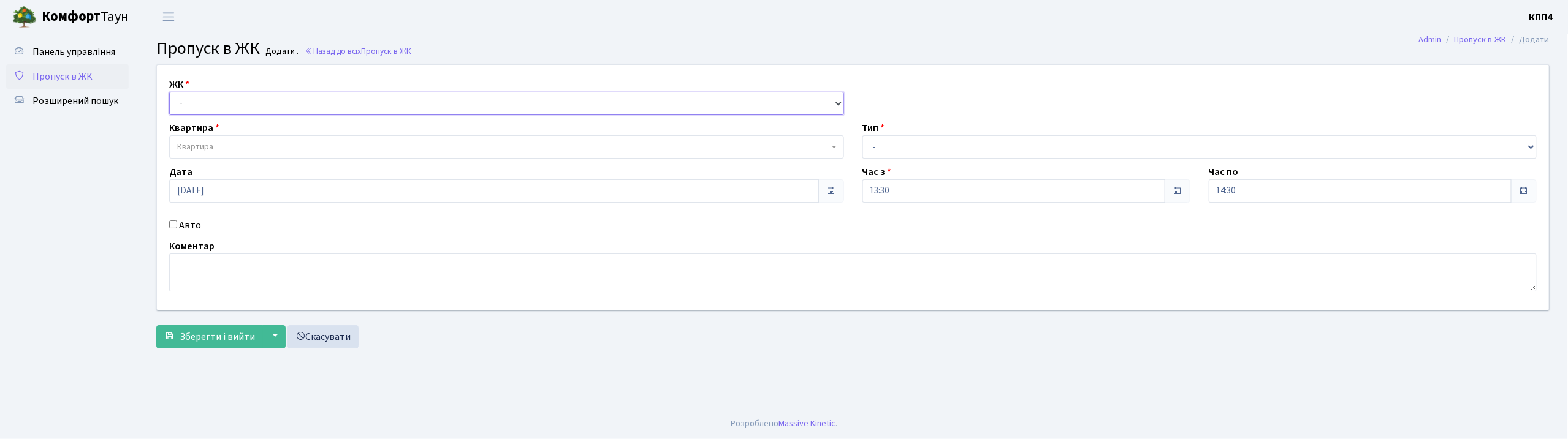
click at [211, 99] on select "- КТ, вул. Регенераторна, 4 КТ2, просп. [STREET_ADDRESS] [STREET_ADDRESS] [PERS…" at bounding box center [506, 103] width 675 height 23
select select "271"
click at [169, 92] on select "- КТ, вул. Регенераторна, 4 КТ2, просп. [STREET_ADDRESS] [STREET_ADDRESS] [PERS…" at bounding box center [506, 103] width 675 height 23
select select
click at [214, 147] on span "Квартира" at bounding box center [503, 146] width 652 height 12
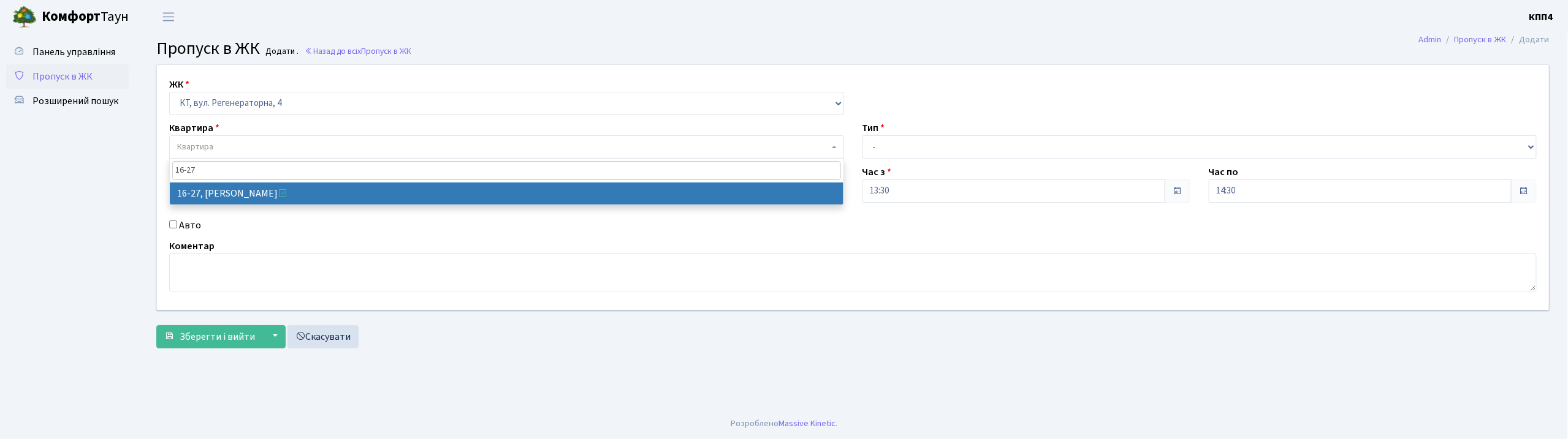
type input "16-27"
select select "8588"
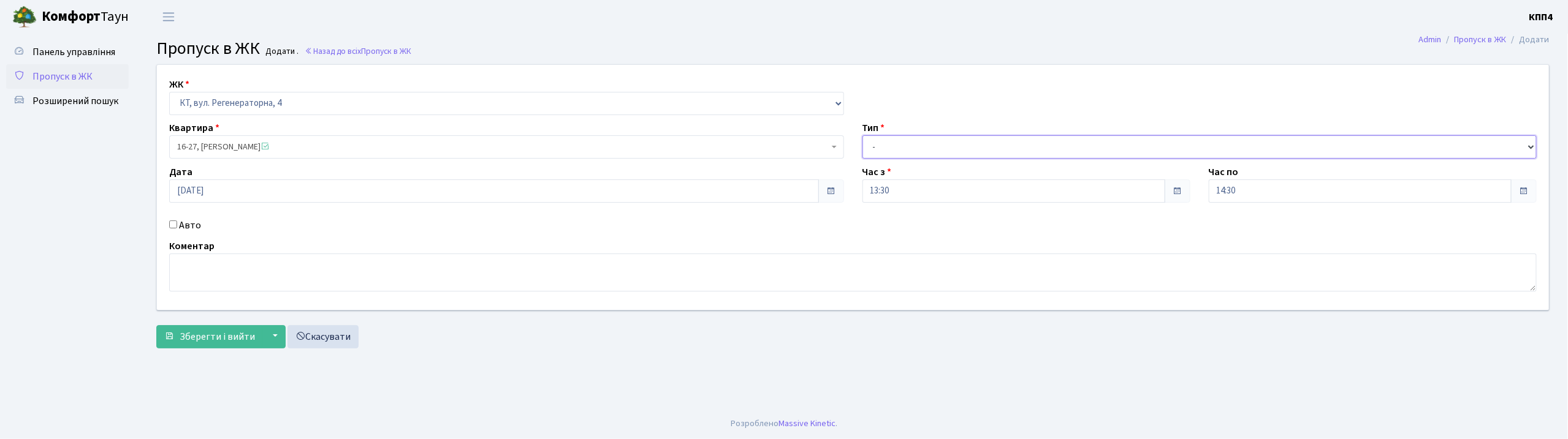
click at [893, 136] on select "- Доставка Таксі Гості Сервіс" at bounding box center [1200, 146] width 675 height 23
select select "3"
click at [863, 135] on select "- Доставка Таксі Гості Сервіс" at bounding box center [1200, 146] width 675 height 23
click at [217, 335] on span "Зберегти і вийти" at bounding box center [217, 337] width 76 height 14
click at [173, 224] on input "Авто" at bounding box center [173, 224] width 8 height 8
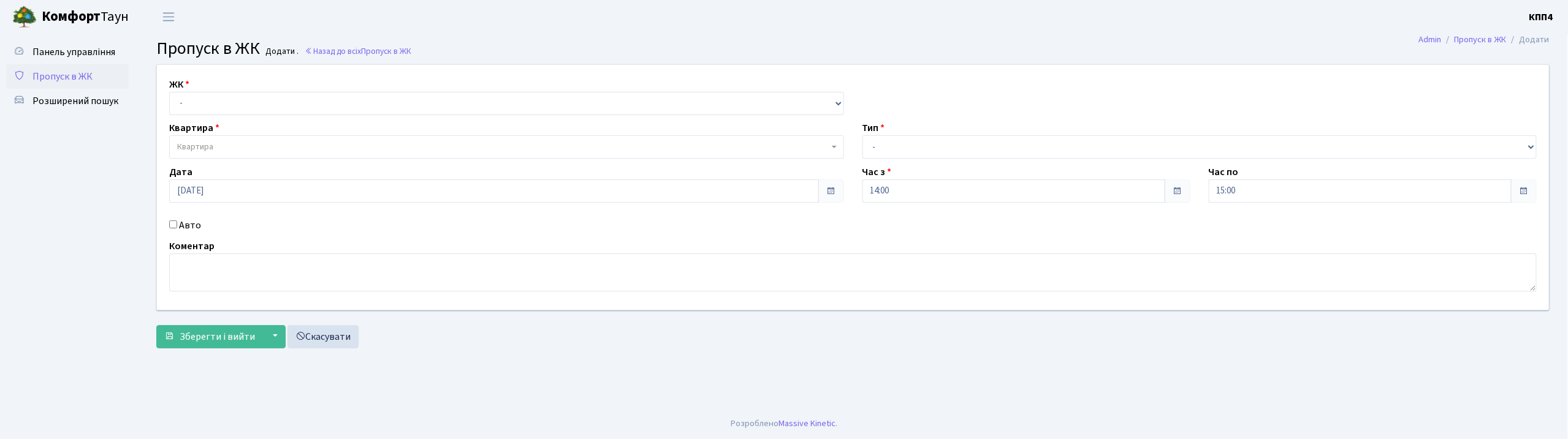
checkbox input "true"
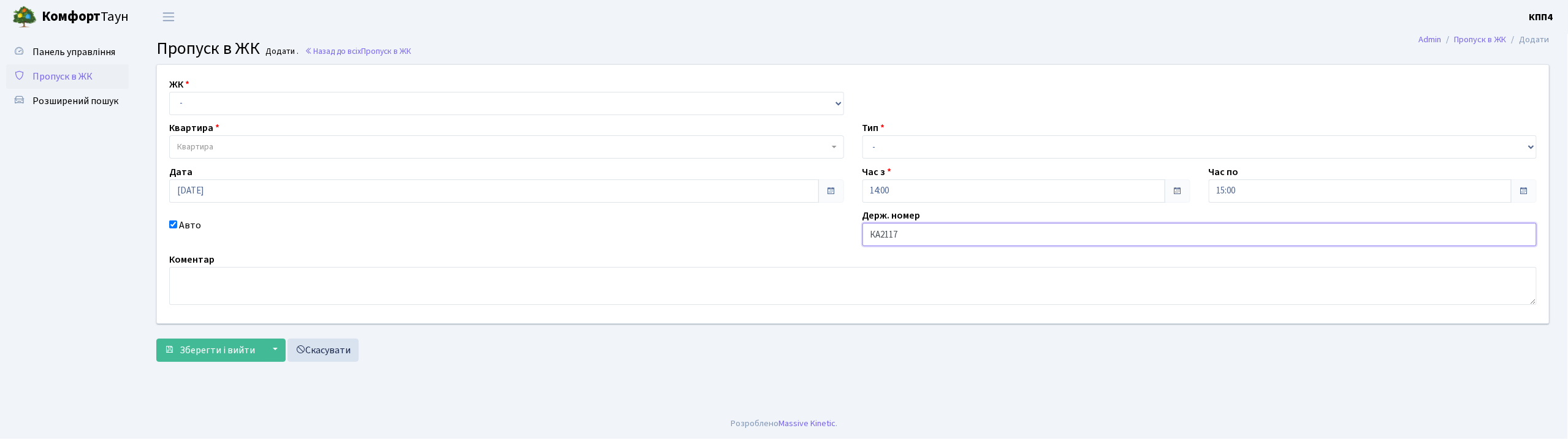
type input "КА2117АЕ"
click at [209, 104] on select "- КТ, вул. Регенераторна, 4 КТ2, просп. Соборності, 17 КТ3, вул. Березнева, 16 …" at bounding box center [506, 103] width 675 height 23
select select "271"
click at [169, 92] on select "- КТ, вул. Регенераторна, 4 КТ2, просп. Соборності, 17 КТ3, вул. Березнева, 16 …" at bounding box center [506, 103] width 675 height 23
select select
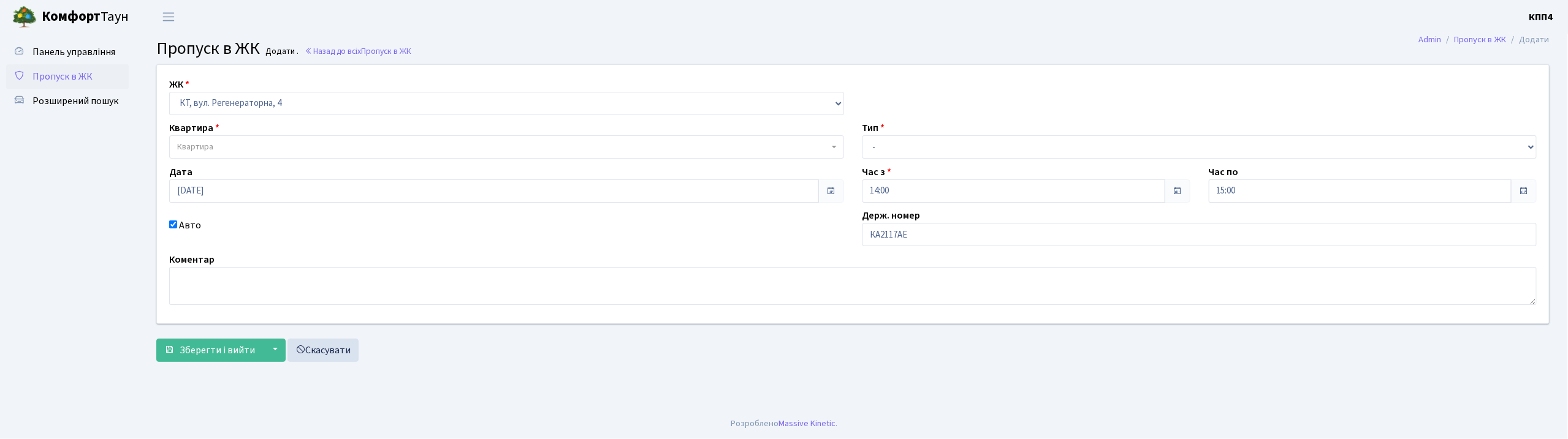
click at [219, 150] on span "Квартира" at bounding box center [503, 146] width 652 height 12
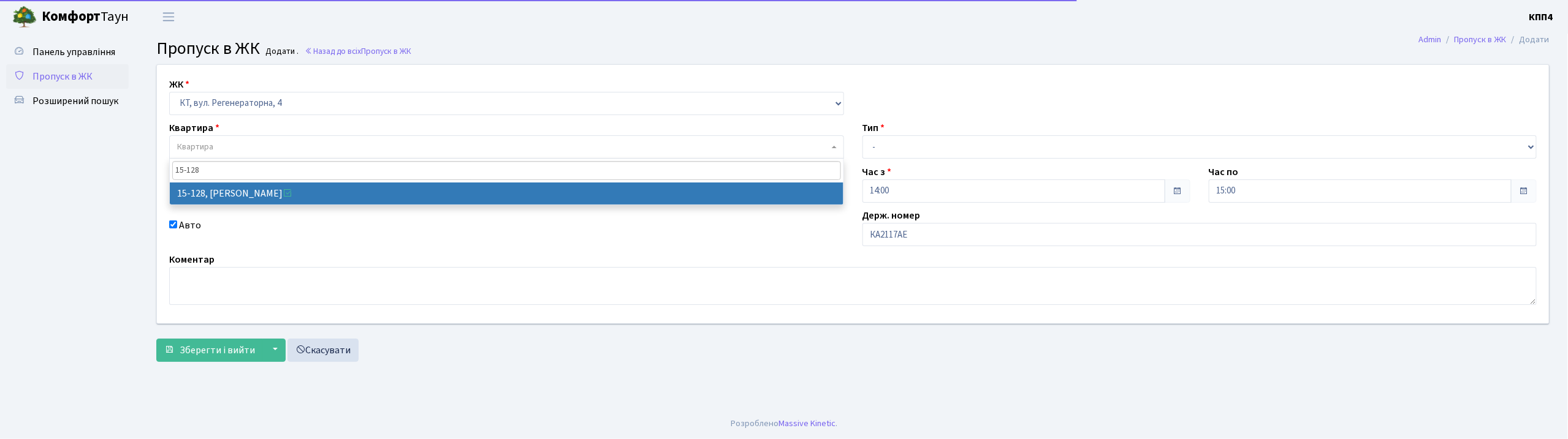
type input "15-128"
drag, startPoint x: 251, startPoint y: 191, endPoint x: 268, endPoint y: 192, distance: 17.0
select select "8903"
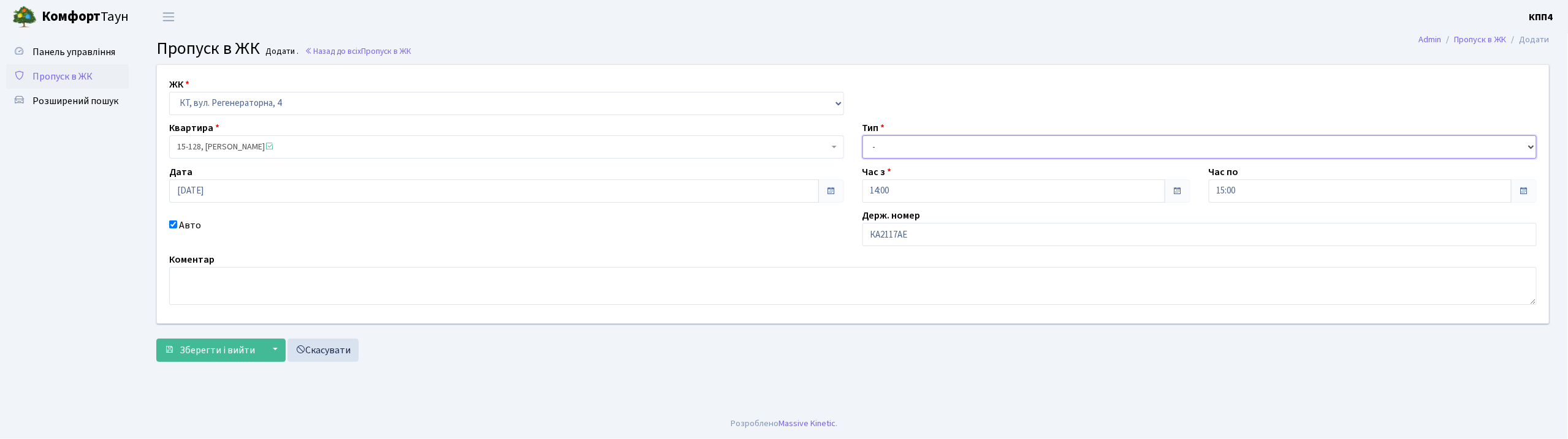
click at [893, 143] on select "- Доставка Таксі Гості Сервіс" at bounding box center [1200, 146] width 675 height 23
select select "2"
click at [863, 135] on select "- Доставка Таксі Гості Сервіс" at bounding box center [1200, 146] width 675 height 23
click at [213, 346] on span "Зберегти і вийти" at bounding box center [217, 350] width 76 height 14
